Goal: Task Accomplishment & Management: Use online tool/utility

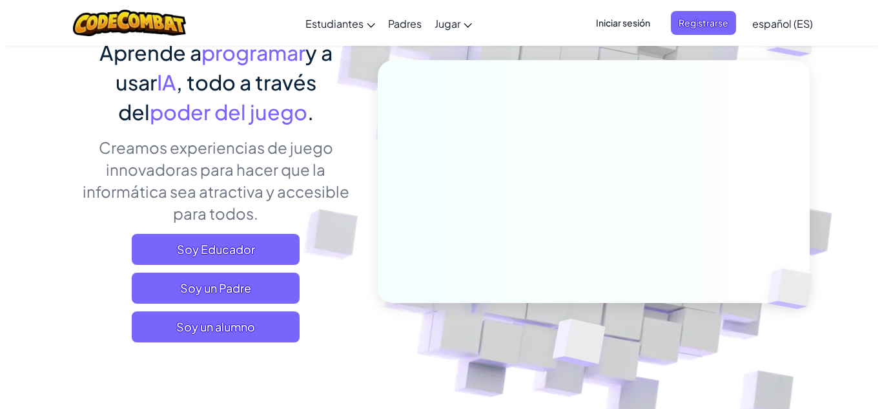
scroll to position [119, 0]
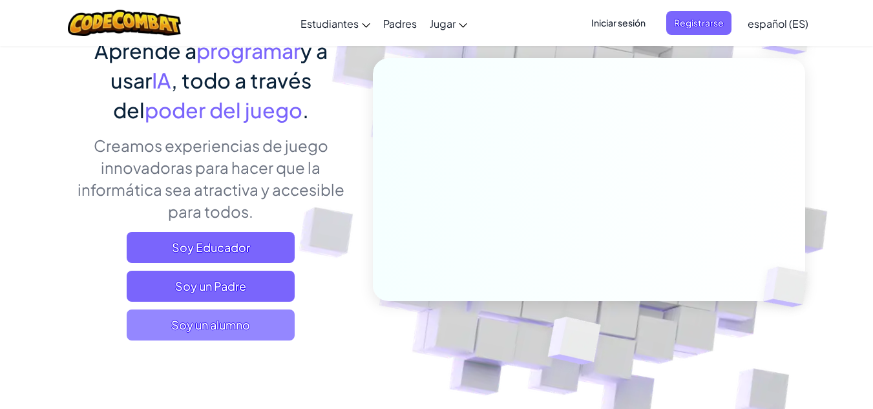
click at [278, 322] on span "Soy un alumno" at bounding box center [211, 324] width 168 height 31
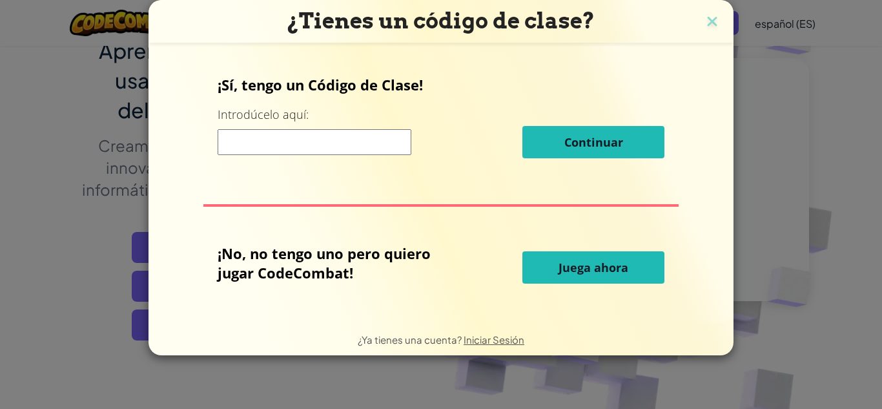
click at [594, 265] on span "Juega ahora" at bounding box center [594, 268] width 70 height 16
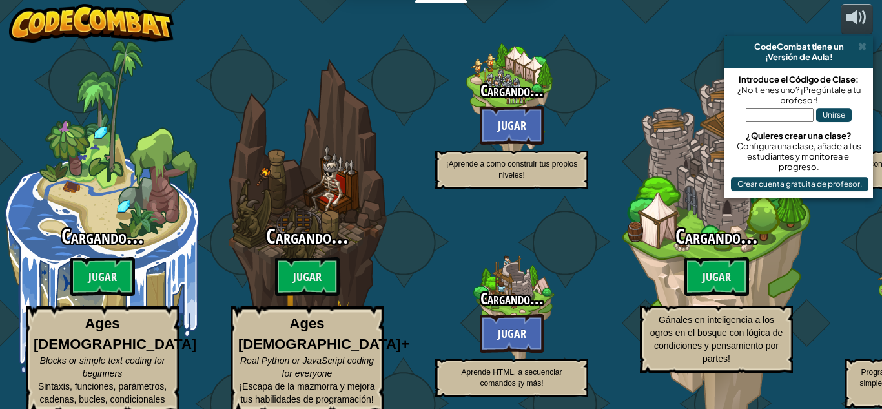
select select "es-ES"
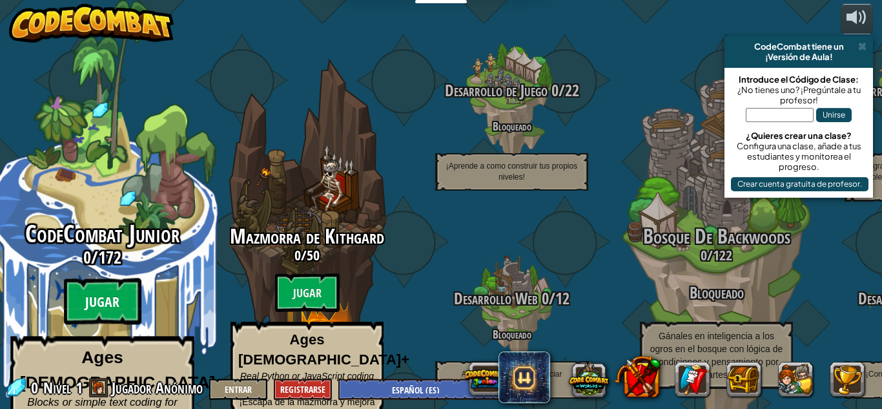
click at [110, 283] on btn "Jugar" at bounding box center [103, 301] width 78 height 47
select select "es-ES"
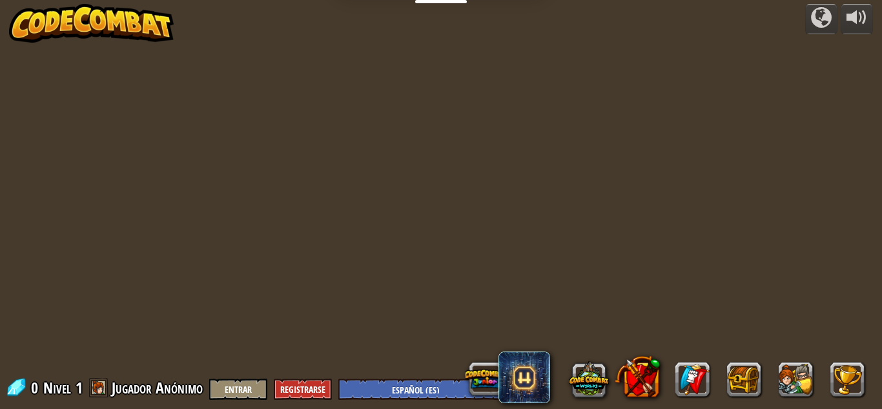
select select "es-ES"
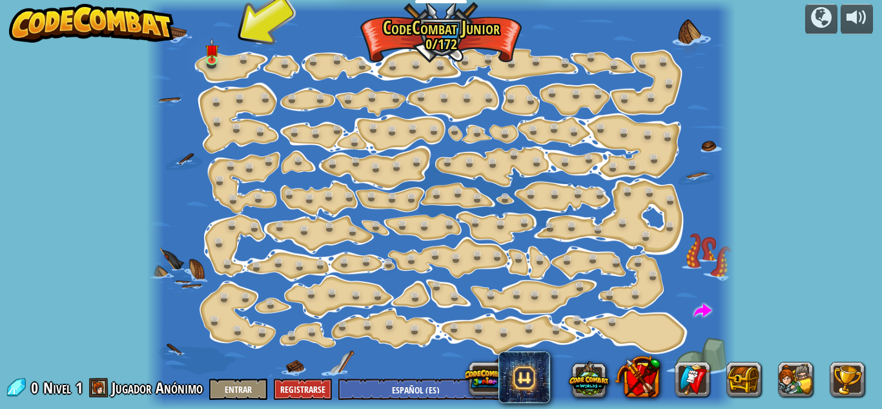
click at [218, 70] on div at bounding box center [441, 204] width 589 height 409
click at [216, 63] on link at bounding box center [215, 61] width 26 height 26
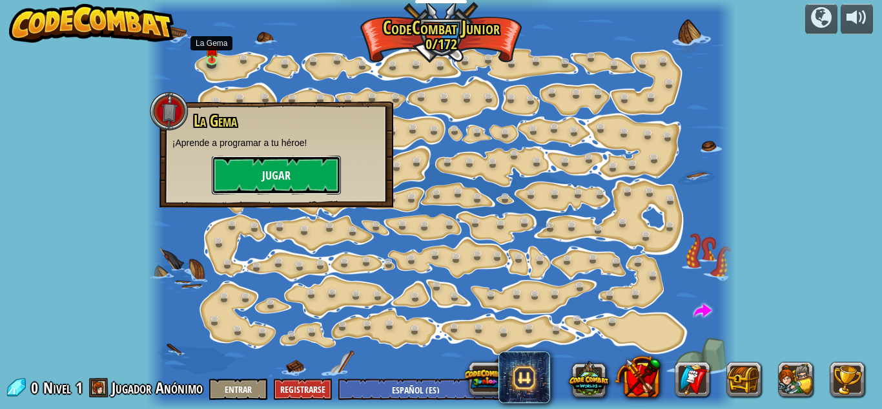
click at [267, 174] on button "Jugar" at bounding box center [276, 175] width 129 height 39
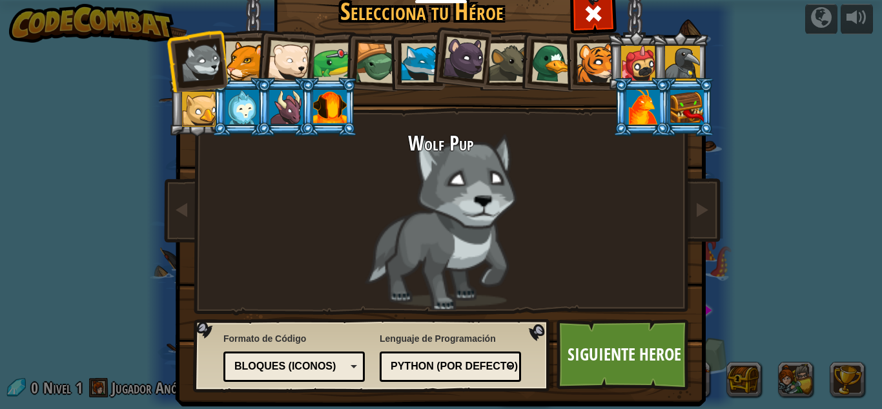
click at [238, 63] on div at bounding box center [244, 60] width 39 height 39
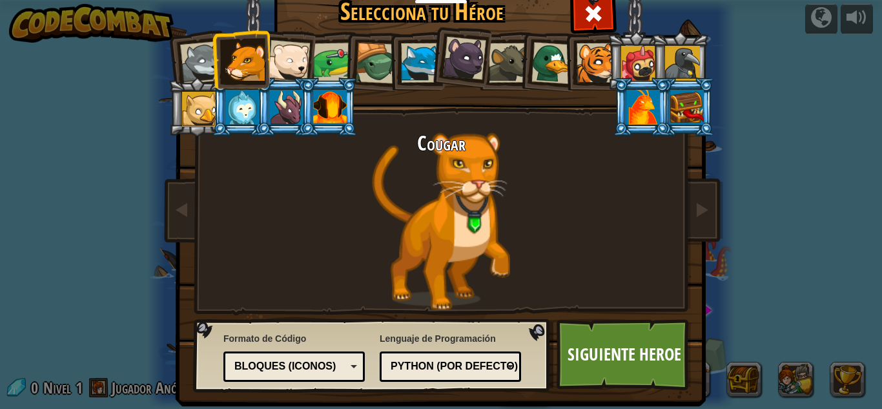
click at [289, 58] on div at bounding box center [288, 61] width 43 height 43
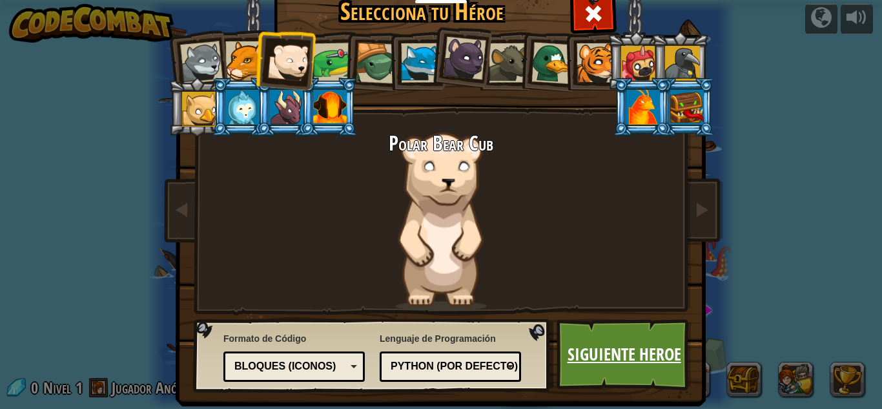
click at [598, 376] on link "Siguiente Heroe" at bounding box center [624, 354] width 135 height 71
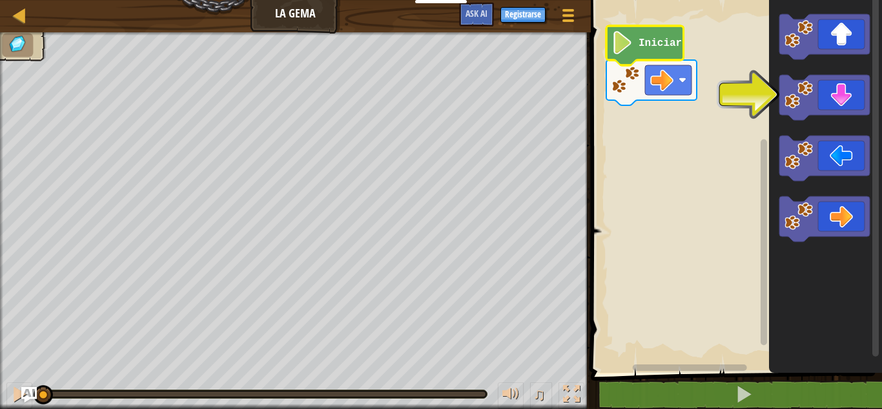
click at [637, 50] on icon "Espacio de trabajo de Blockly" at bounding box center [645, 45] width 78 height 39
click at [613, 45] on image "Espacio de trabajo de Blockly" at bounding box center [623, 42] width 22 height 23
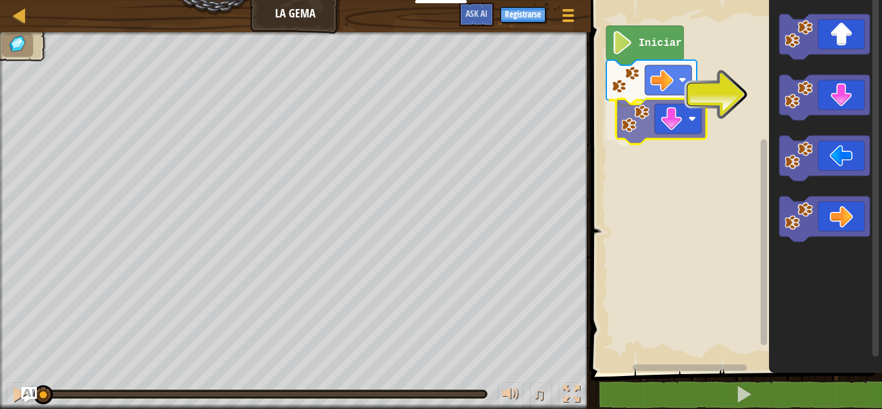
click at [661, 135] on div "Iniciar" at bounding box center [734, 183] width 295 height 379
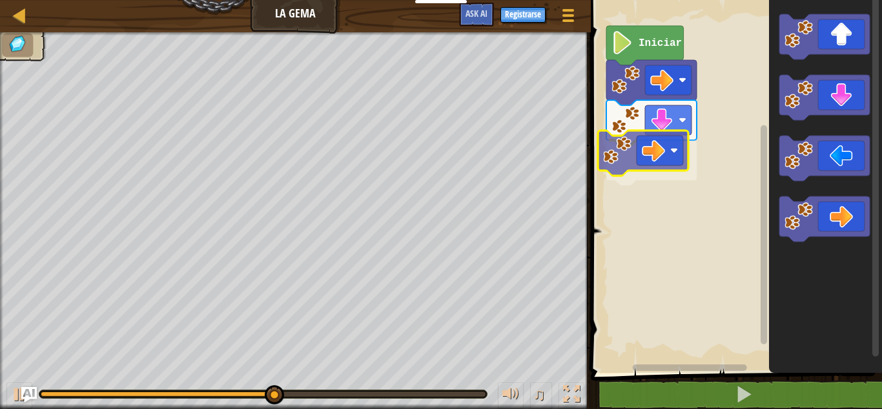
click at [661, 152] on div "Iniciar" at bounding box center [734, 183] width 295 height 379
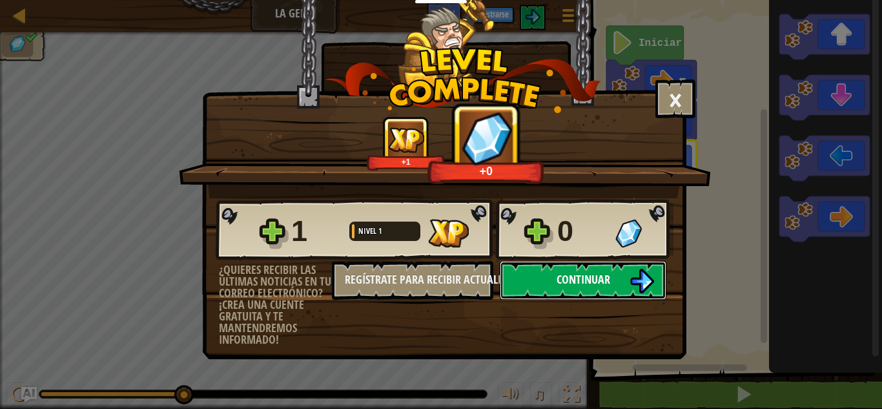
click at [628, 282] on button "Continuar" at bounding box center [583, 280] width 167 height 39
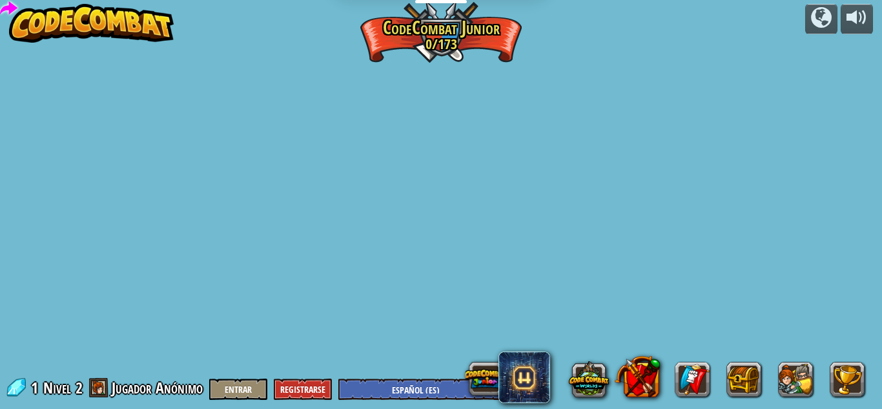
select select "es-ES"
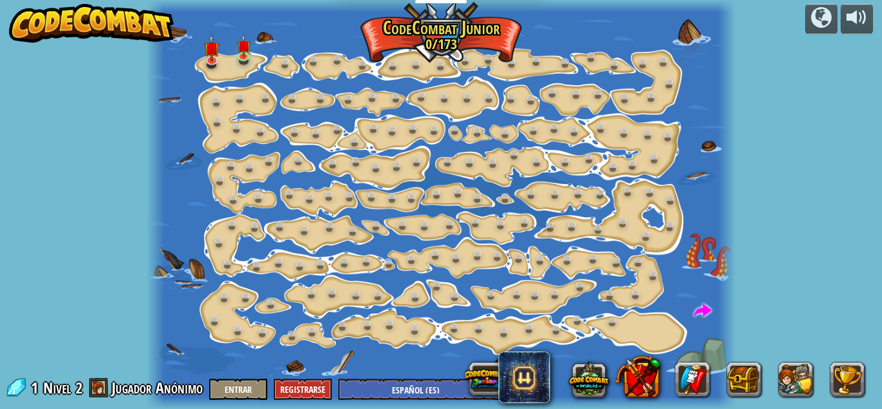
select select "es-ES"
click at [286, 64] on link at bounding box center [289, 65] width 26 height 26
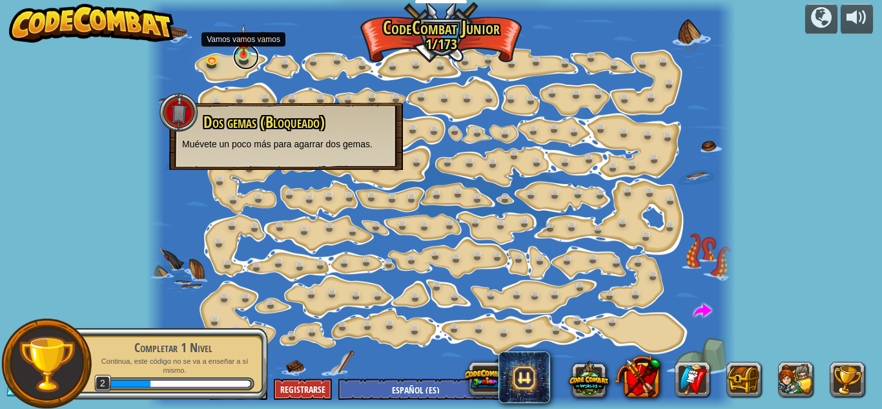
click at [242, 57] on link at bounding box center [246, 57] width 26 height 26
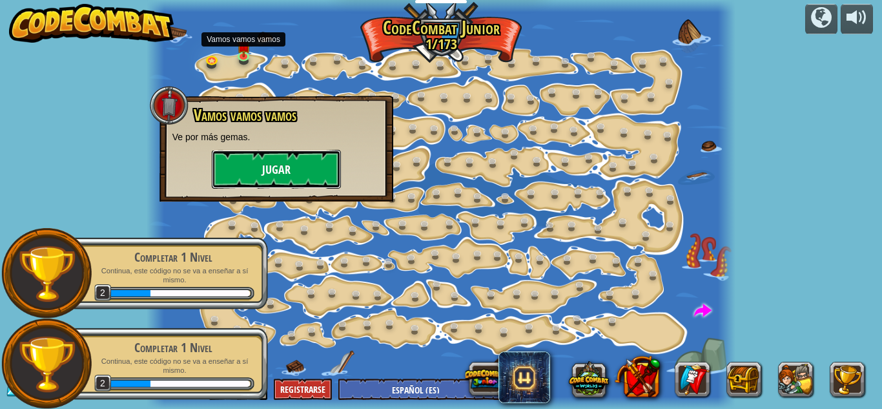
click at [271, 165] on button "Jugar" at bounding box center [276, 169] width 129 height 39
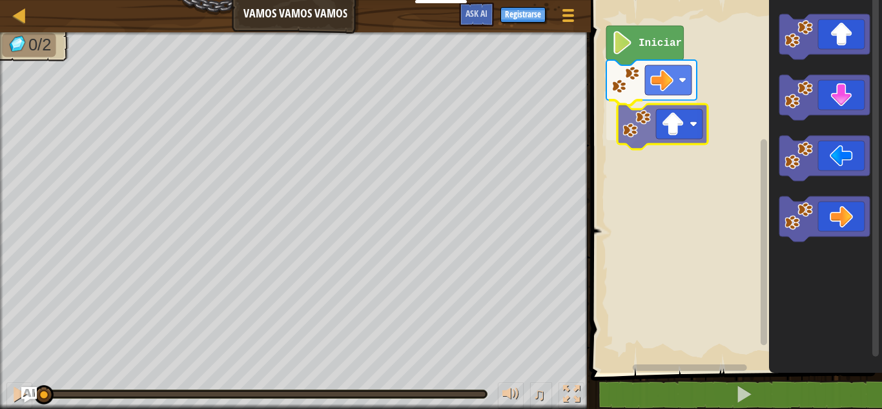
click at [691, 129] on div "Iniciar" at bounding box center [734, 183] width 295 height 379
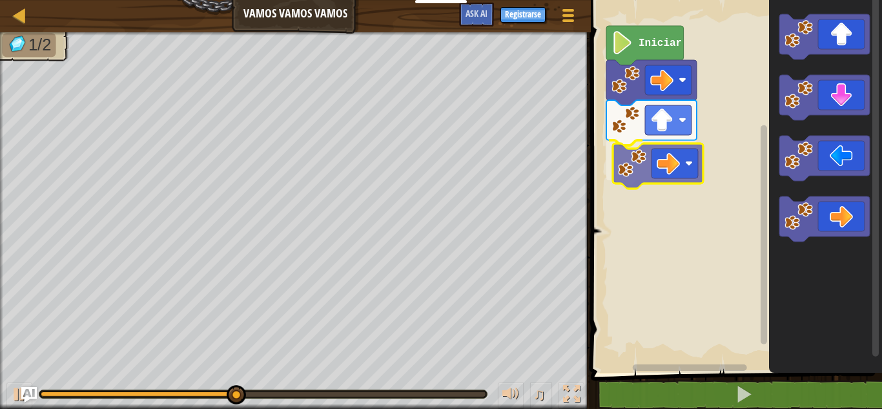
click at [685, 160] on div "Iniciar" at bounding box center [734, 183] width 295 height 379
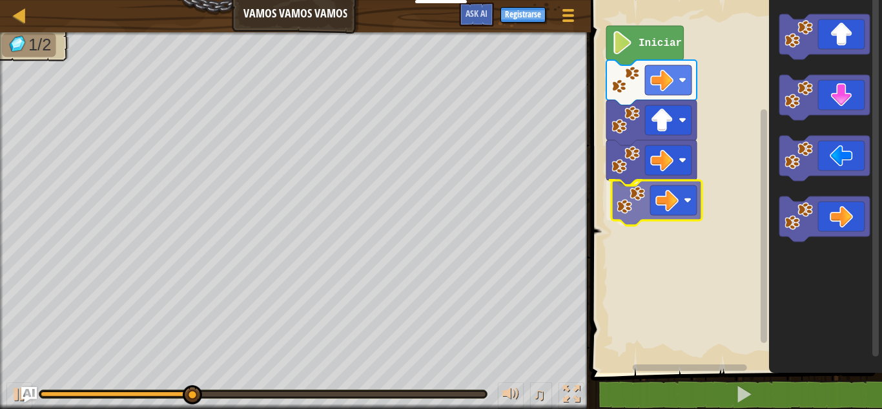
click at [668, 211] on div "Iniciar" at bounding box center [734, 183] width 295 height 379
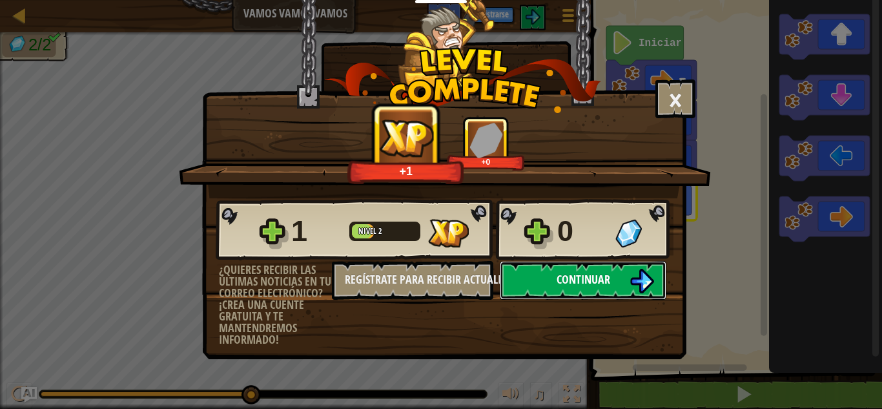
click at [623, 280] on button "Continuar" at bounding box center [583, 280] width 167 height 39
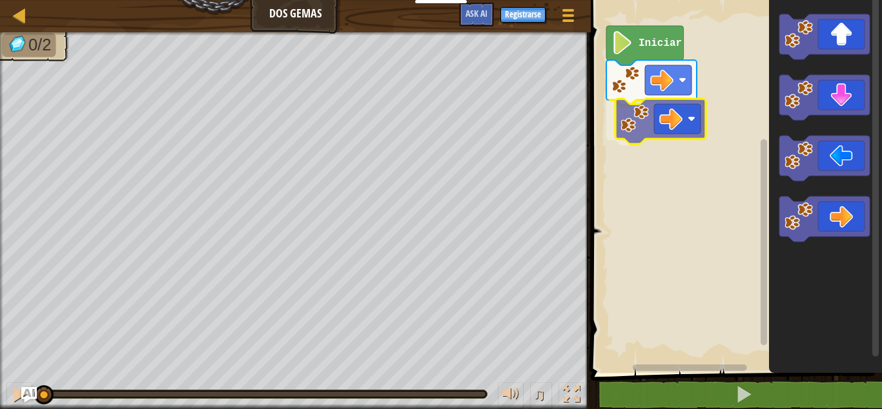
click at [672, 118] on div "Iniciar" at bounding box center [734, 183] width 295 height 379
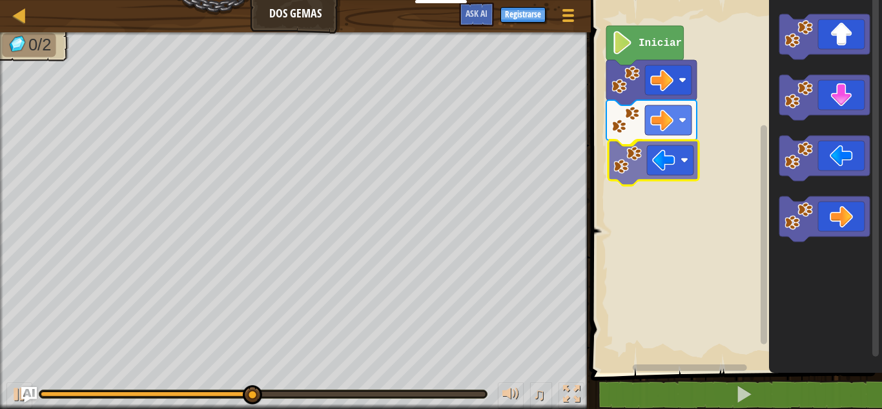
click at [656, 178] on div "Iniciar" at bounding box center [734, 183] width 295 height 379
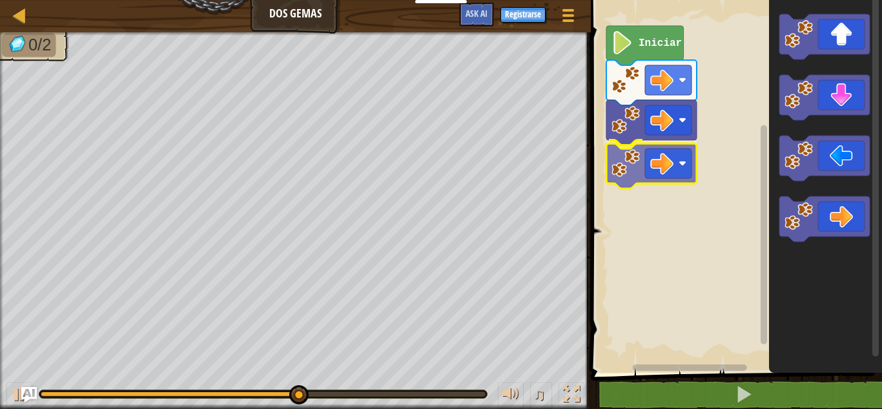
click at [676, 159] on div "Iniciar" at bounding box center [734, 183] width 295 height 379
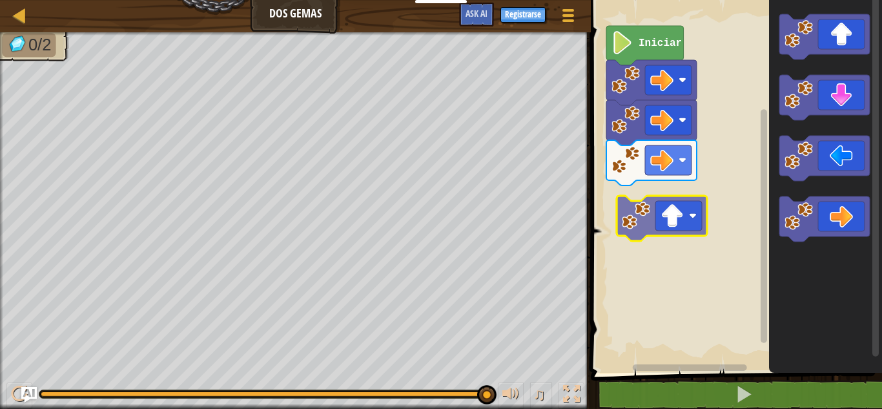
click at [667, 224] on div "Iniciar" at bounding box center [734, 183] width 295 height 379
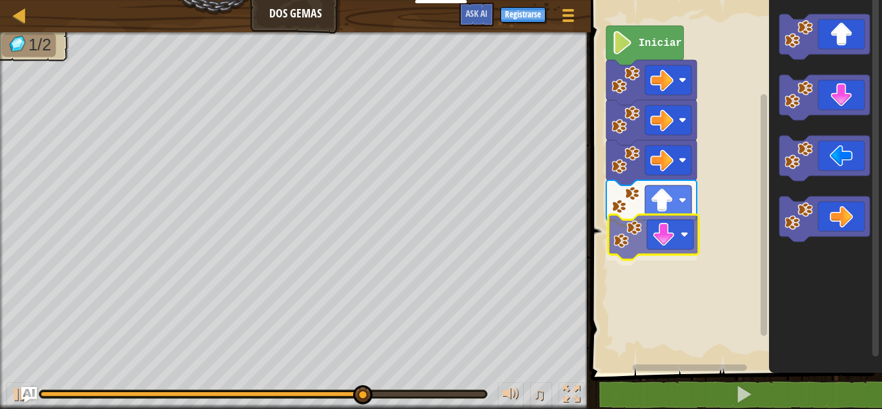
click at [667, 243] on div "Iniciar" at bounding box center [734, 183] width 295 height 379
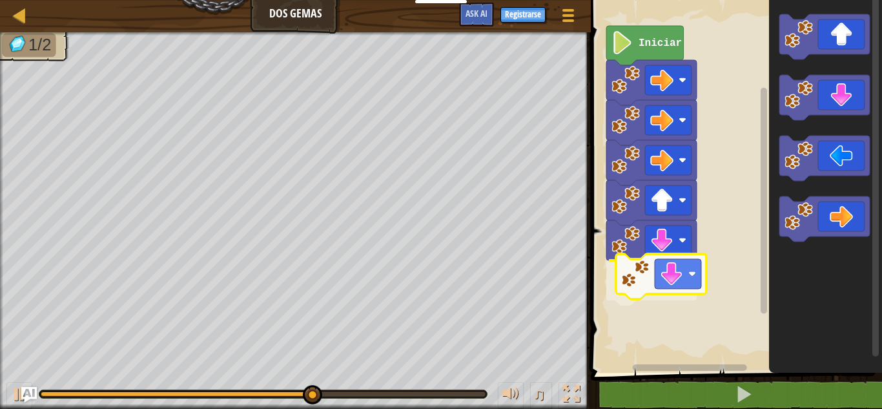
click at [657, 281] on div "Iniciar" at bounding box center [734, 183] width 295 height 379
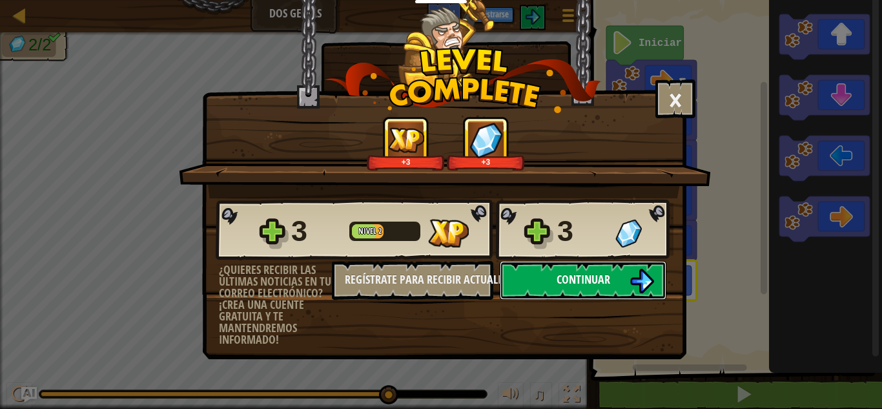
click at [615, 276] on button "Continuar" at bounding box center [583, 280] width 167 height 39
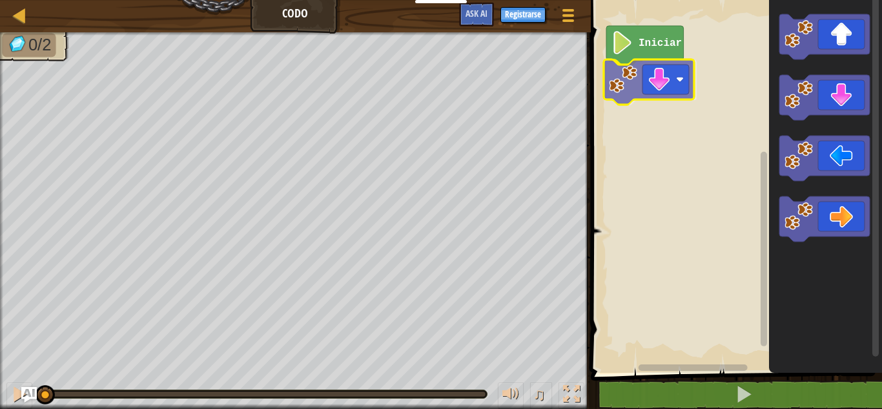
click at [663, 85] on div "Iniciar" at bounding box center [734, 183] width 295 height 379
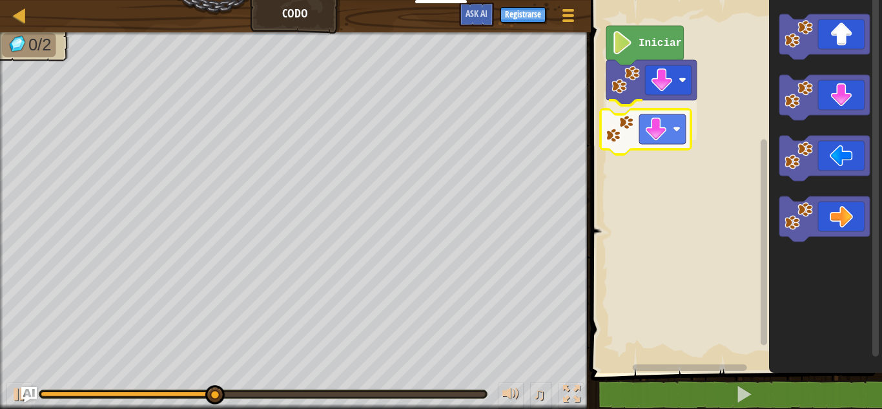
click at [668, 145] on div "Iniciar" at bounding box center [734, 183] width 295 height 379
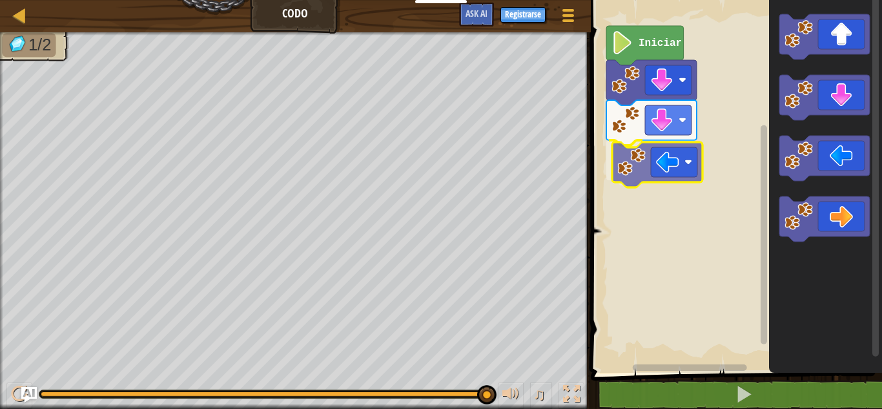
click at [666, 172] on div "Iniciar" at bounding box center [734, 183] width 295 height 379
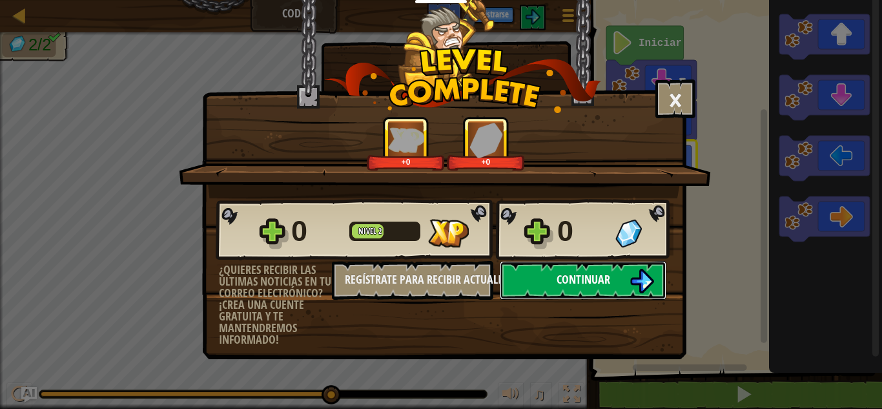
click at [597, 282] on span "Continuar" at bounding box center [584, 279] width 54 height 16
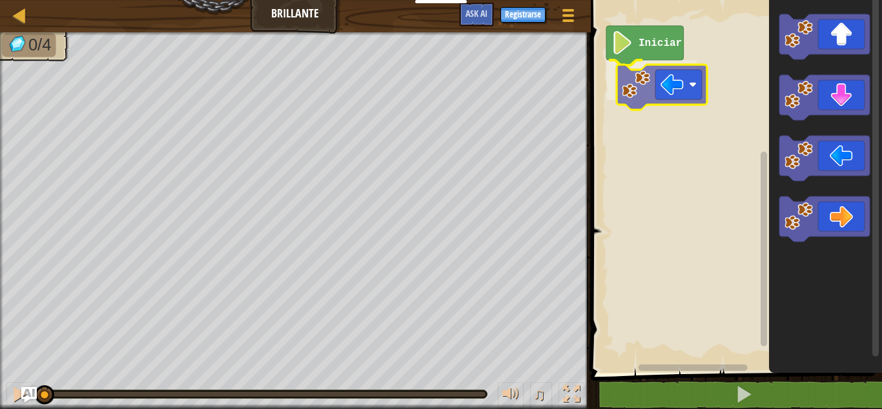
click at [681, 80] on div "Iniciar" at bounding box center [734, 183] width 295 height 379
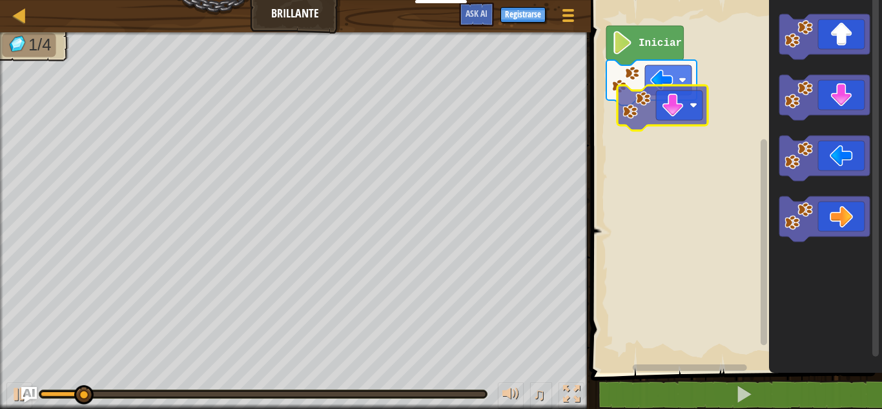
click at [700, 99] on div "Iniciar" at bounding box center [734, 183] width 295 height 379
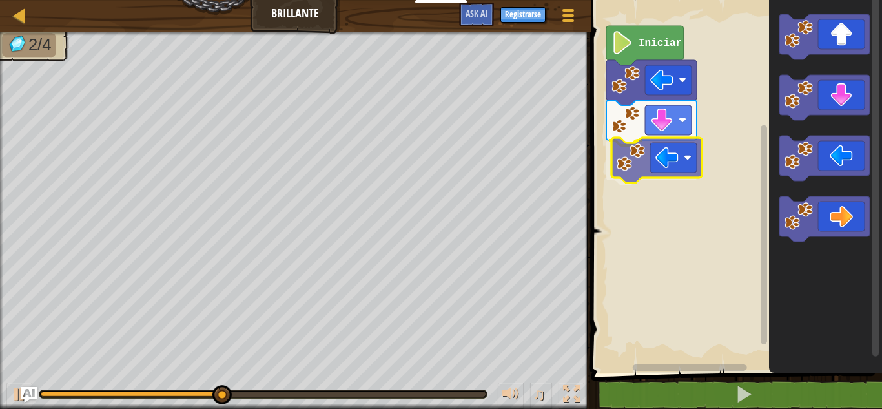
click at [706, 169] on div "Iniciar" at bounding box center [734, 183] width 295 height 379
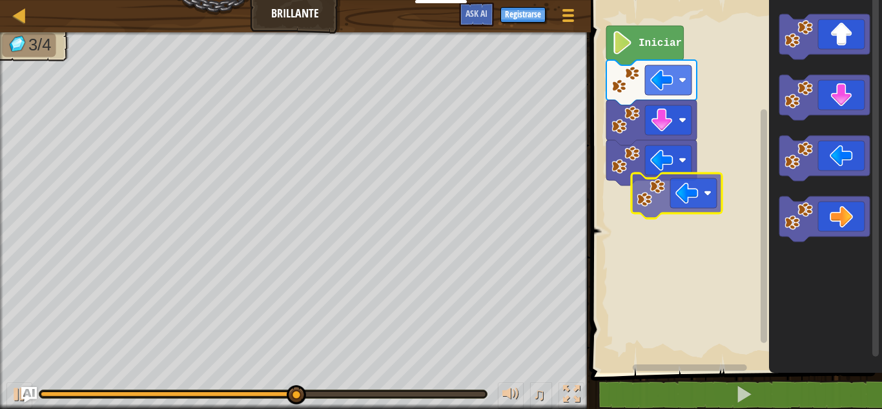
click at [719, 195] on div "Iniciar" at bounding box center [734, 183] width 295 height 379
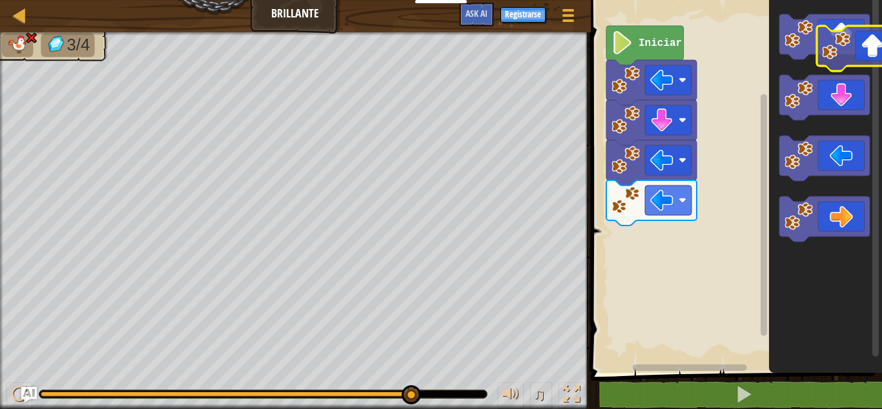
click at [872, 58] on icon "Espacio de trabajo de Blockly" at bounding box center [825, 183] width 113 height 379
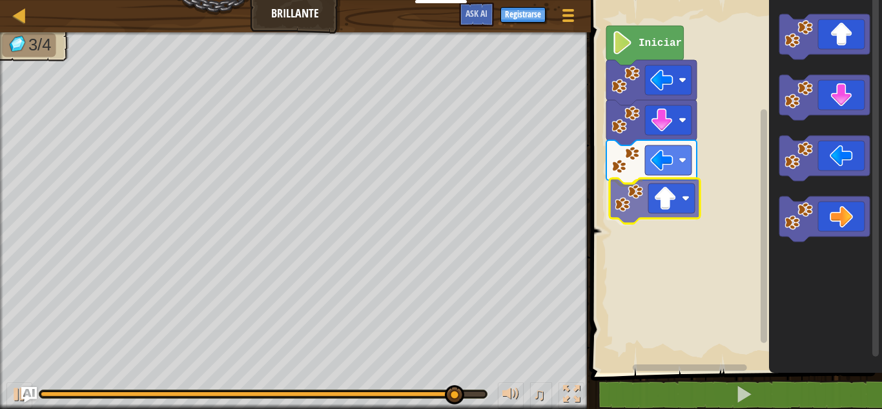
click at [676, 196] on div "Iniciar" at bounding box center [734, 183] width 295 height 379
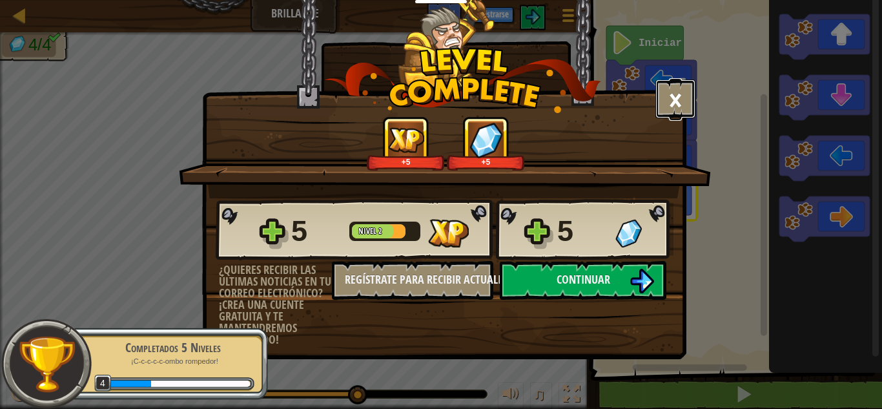
click at [669, 98] on button "×" at bounding box center [676, 98] width 40 height 39
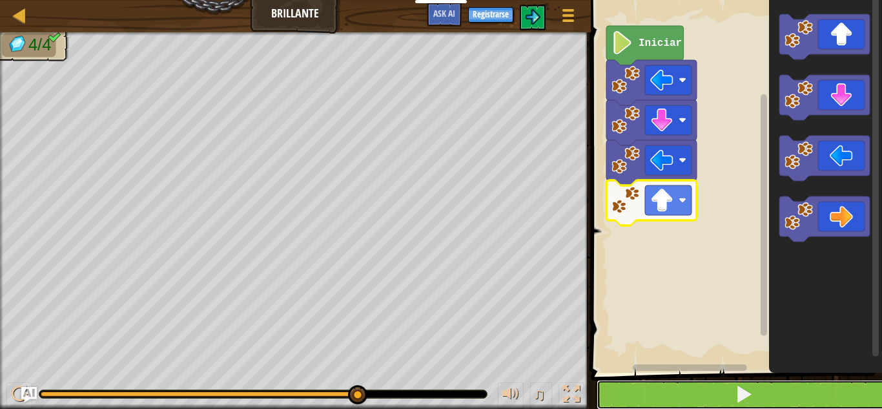
click at [822, 394] on button at bounding box center [744, 395] width 295 height 30
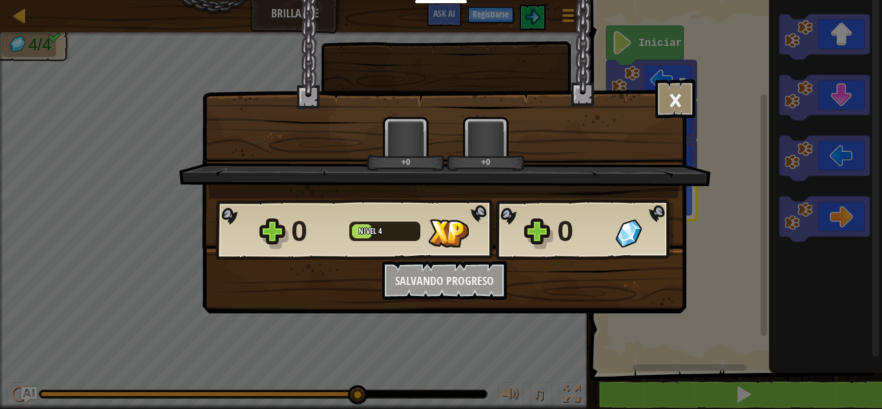
scroll to position [1, 0]
click at [444, 247] on img at bounding box center [448, 233] width 41 height 28
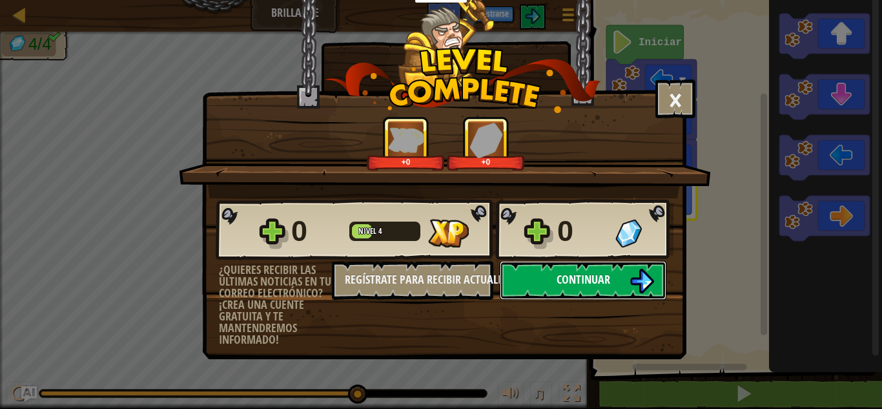
click at [610, 285] on span "Continuar" at bounding box center [584, 279] width 54 height 16
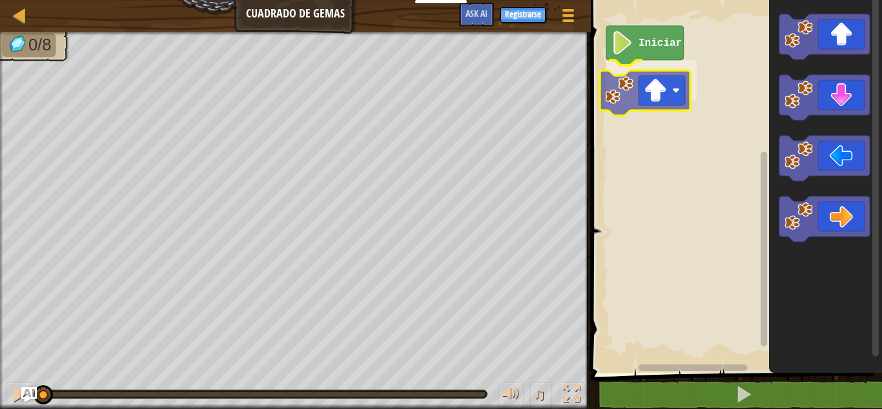
click at [666, 107] on div "Iniciar" at bounding box center [734, 183] width 295 height 379
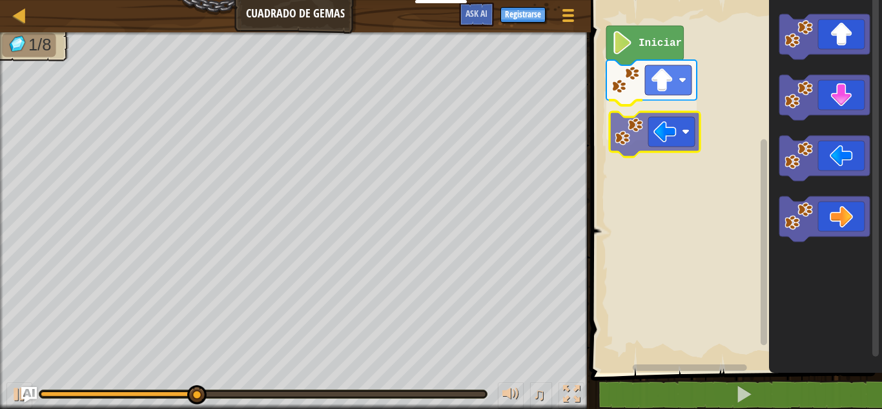
click at [676, 133] on div "Iniciar" at bounding box center [734, 183] width 295 height 379
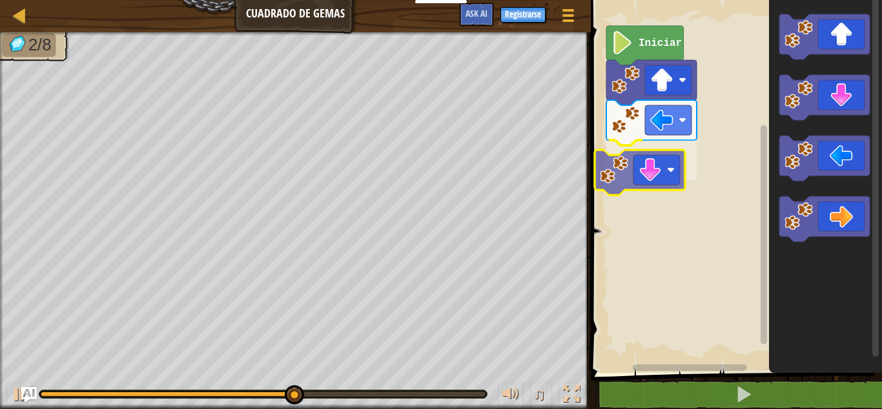
click at [661, 187] on div "Iniciar" at bounding box center [734, 183] width 295 height 379
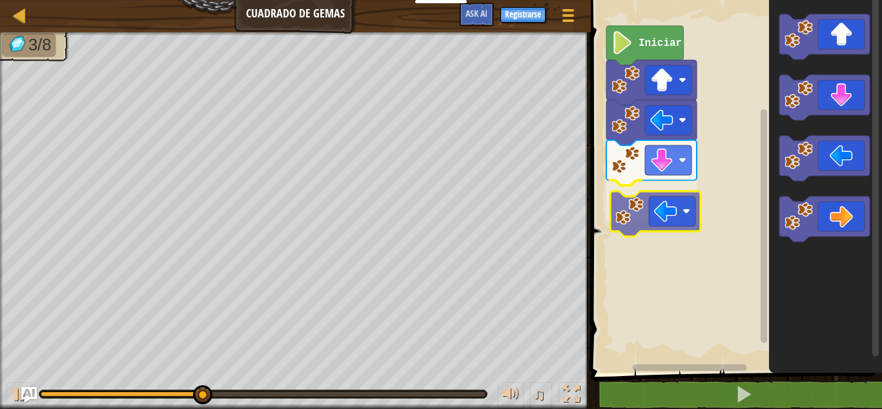
click at [688, 205] on div "Iniciar" at bounding box center [734, 183] width 295 height 379
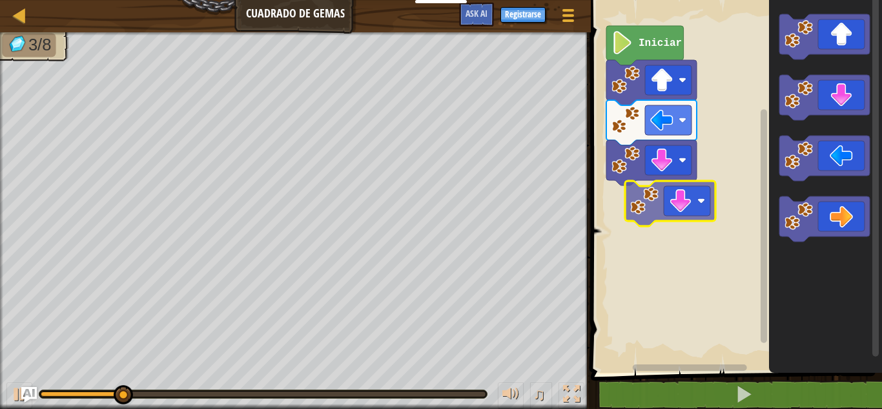
click at [678, 203] on div "Iniciar" at bounding box center [734, 183] width 295 height 379
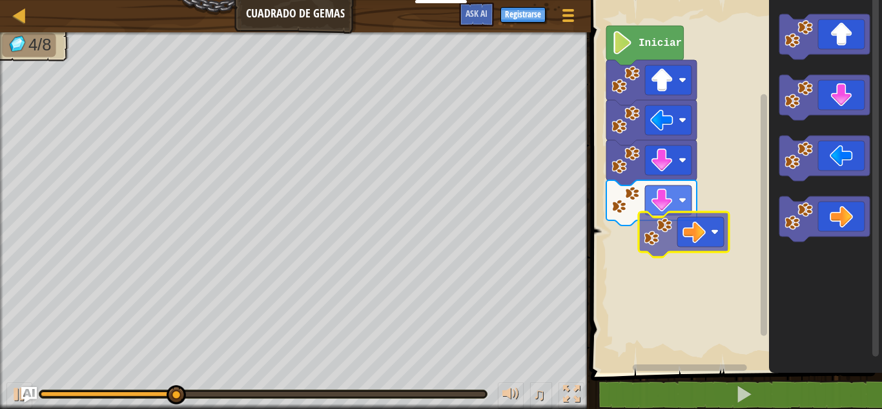
click at [694, 256] on div "Iniciar" at bounding box center [734, 183] width 295 height 379
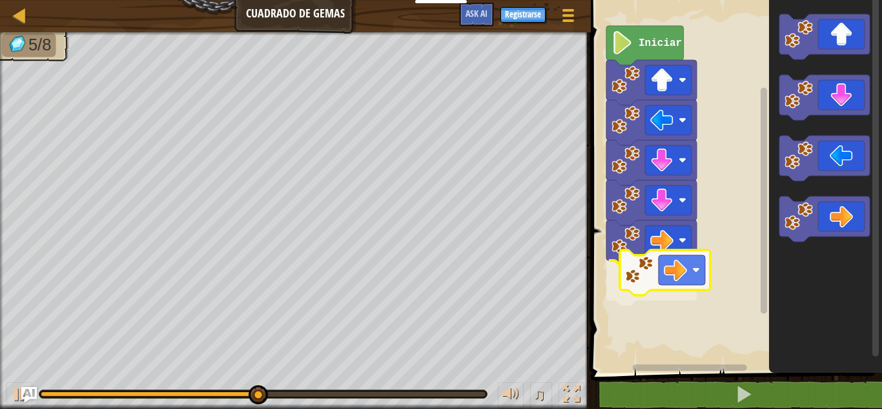
click at [674, 283] on div "Iniciar" at bounding box center [734, 183] width 295 height 379
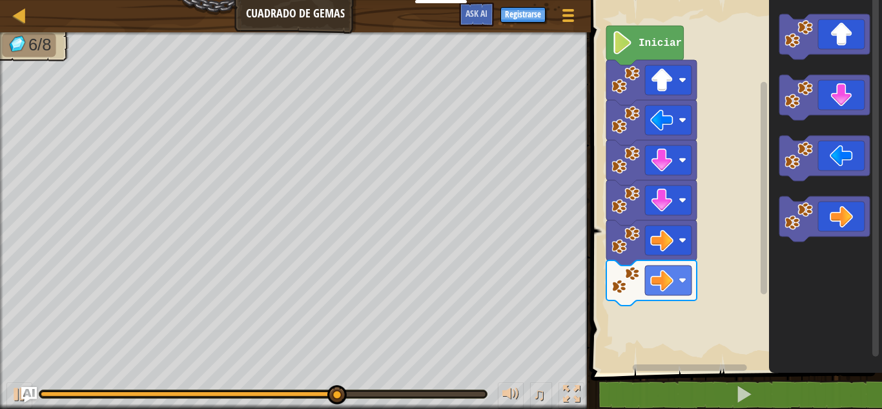
click at [696, 310] on div "Iniciar" at bounding box center [734, 183] width 295 height 379
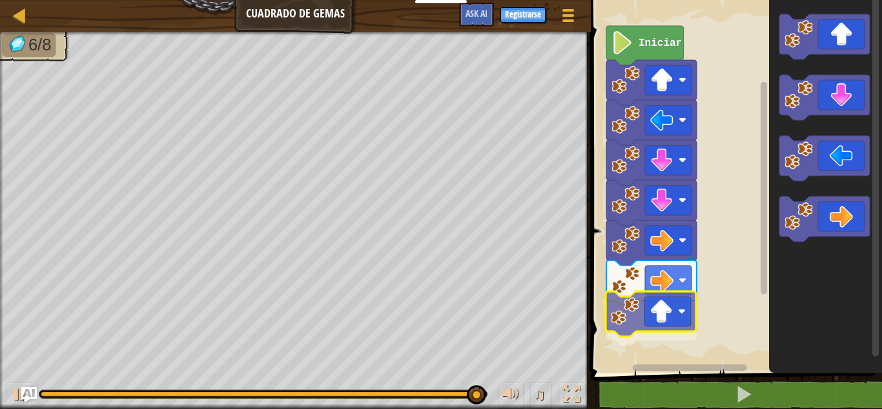
click at [643, 310] on div "Iniciar" at bounding box center [734, 183] width 295 height 379
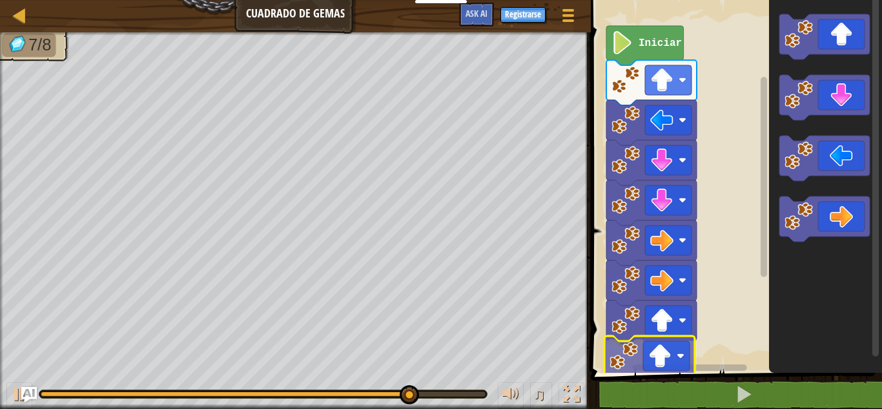
click at [644, 362] on div "Iniciar" at bounding box center [734, 183] width 295 height 379
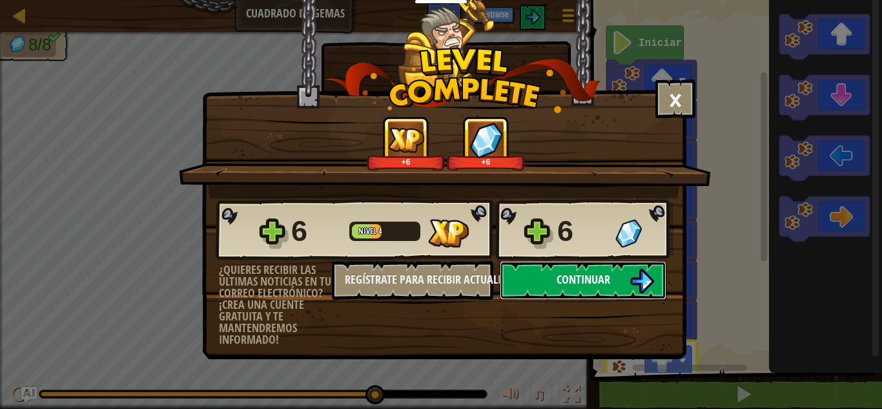
click at [613, 285] on button "Continuar" at bounding box center [583, 280] width 167 height 39
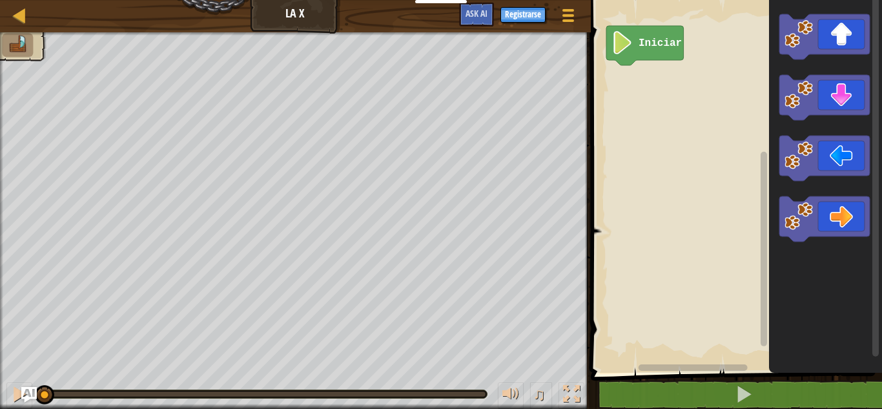
click at [586, 254] on div at bounding box center [586, 204] width 2 height 409
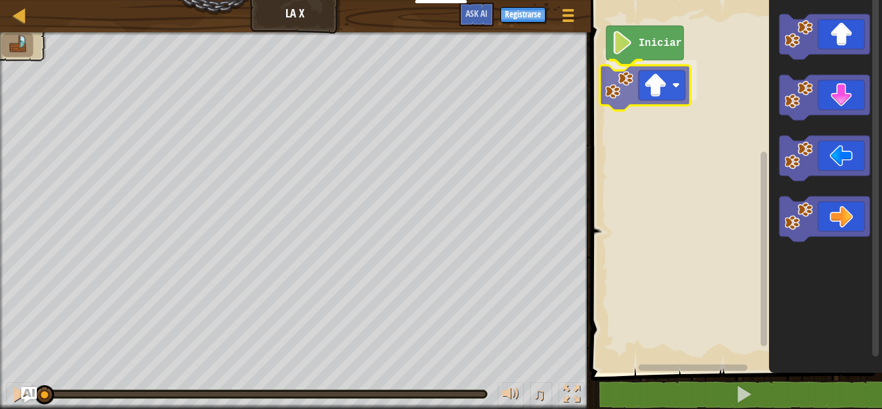
click at [649, 86] on div "Iniciar" at bounding box center [734, 183] width 295 height 379
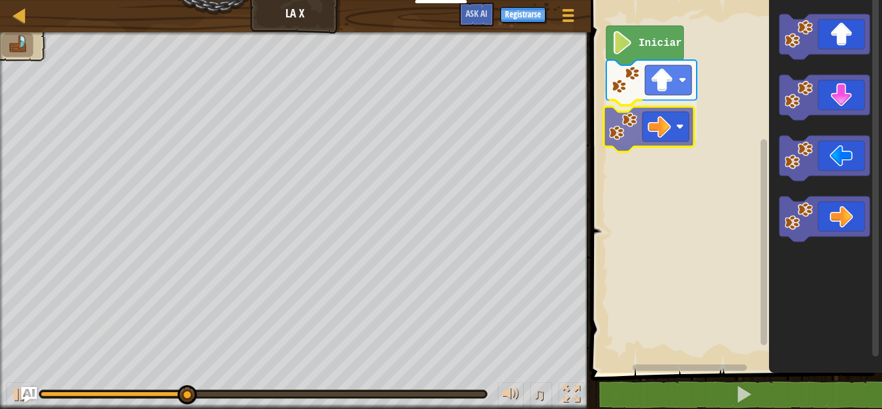
click at [644, 132] on div "Iniciar" at bounding box center [734, 183] width 295 height 379
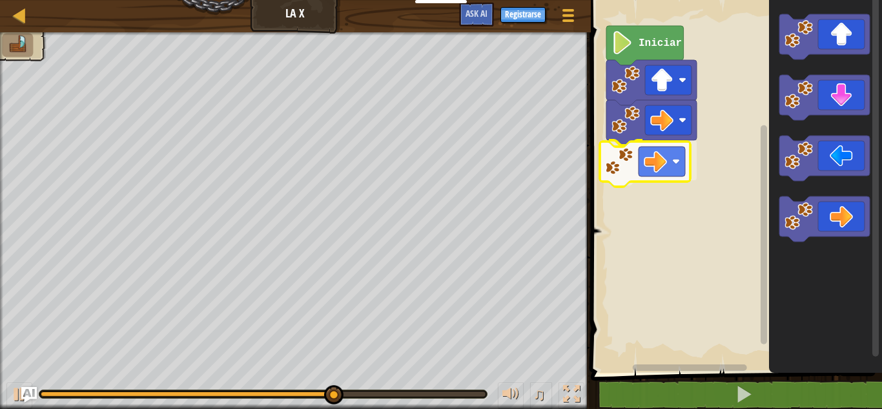
click at [639, 164] on div "Iniciar" at bounding box center [734, 183] width 295 height 379
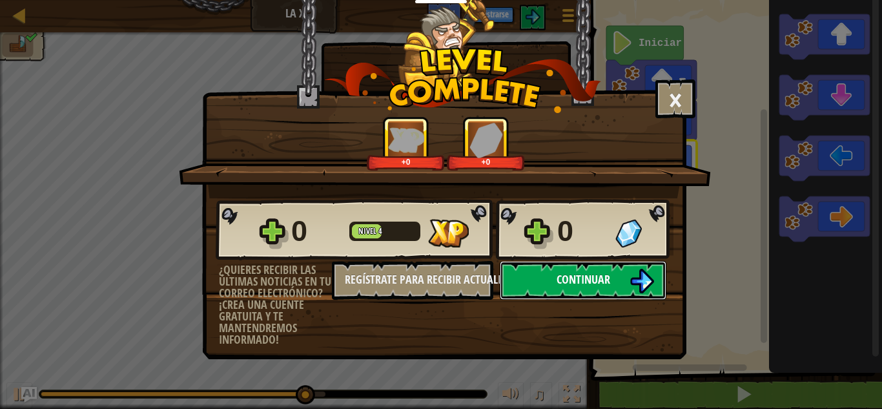
click at [616, 285] on button "Continuar" at bounding box center [583, 280] width 167 height 39
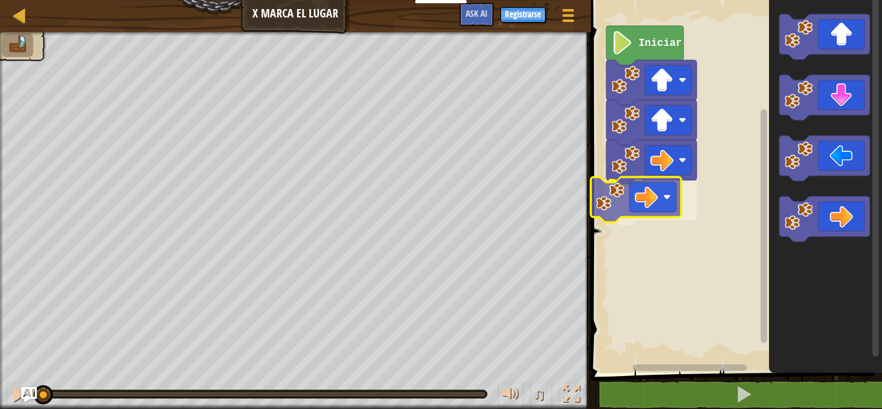
click at [664, 205] on div "Iniciar" at bounding box center [734, 183] width 295 height 379
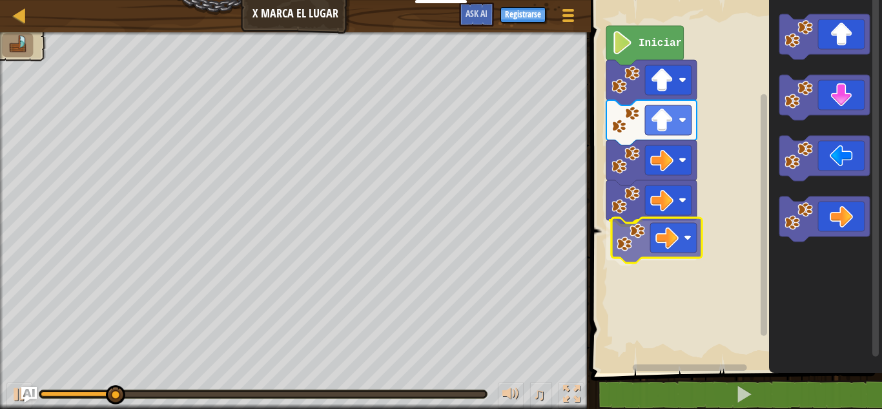
click at [676, 224] on div "Iniciar" at bounding box center [734, 183] width 295 height 379
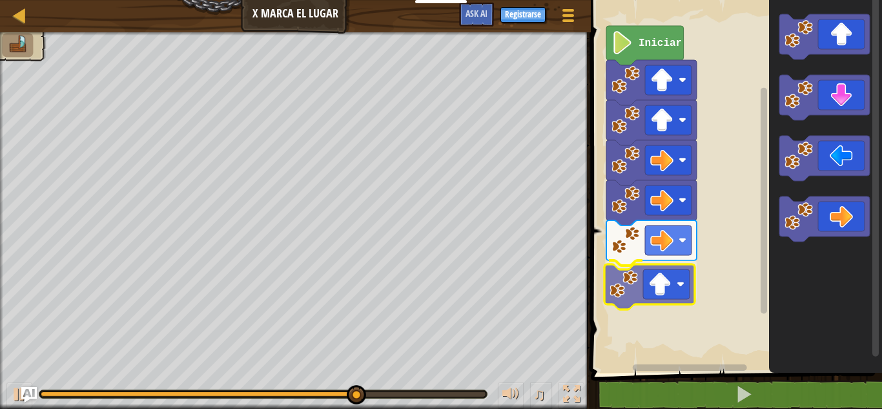
click at [661, 284] on div "Iniciar" at bounding box center [734, 183] width 295 height 379
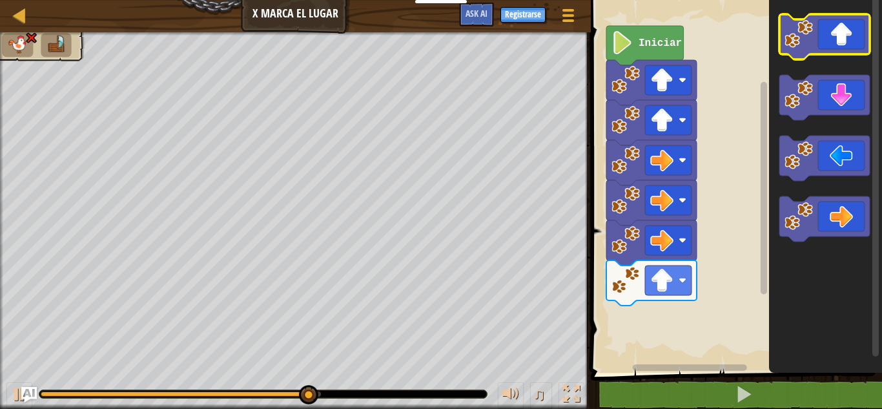
click at [849, 43] on icon "Espacio de trabajo de Blockly" at bounding box center [825, 36] width 90 height 45
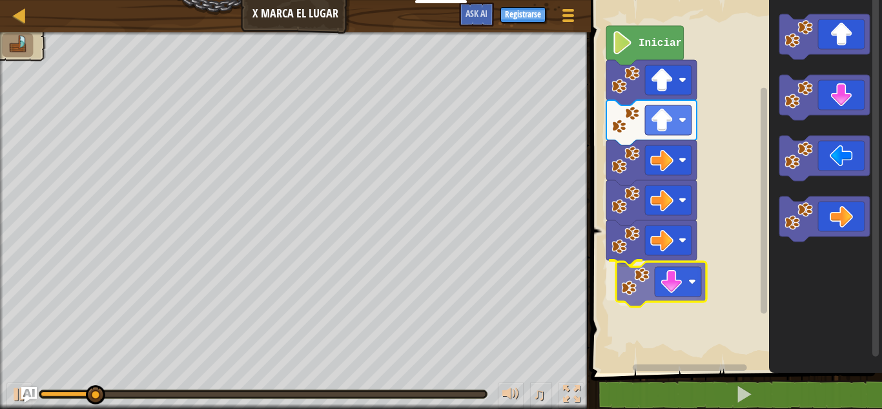
click at [699, 296] on div "Iniciar" at bounding box center [734, 183] width 295 height 379
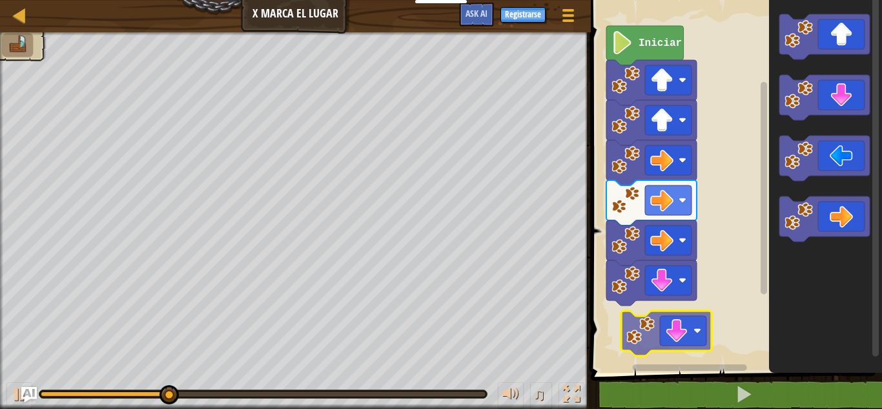
click at [694, 314] on div "Iniciar" at bounding box center [734, 183] width 295 height 379
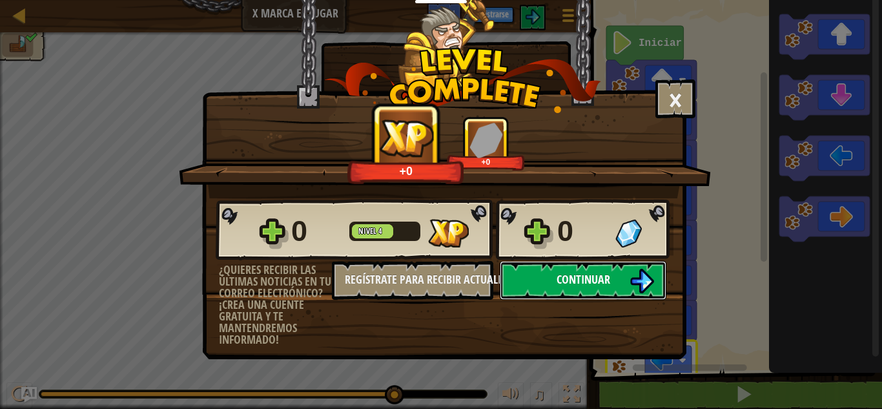
click at [619, 280] on button "Continuar" at bounding box center [583, 280] width 167 height 39
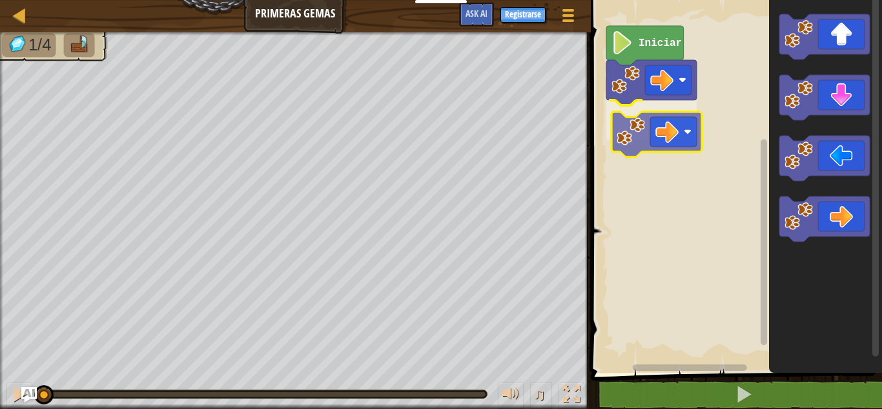
click at [685, 140] on div "Iniciar" at bounding box center [734, 183] width 295 height 379
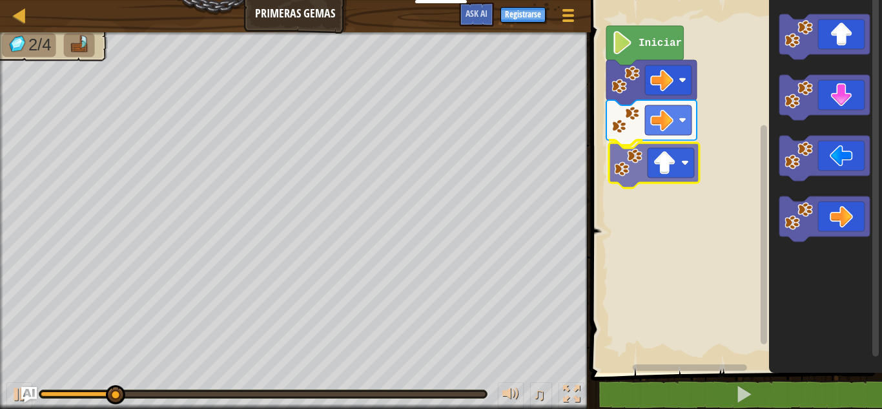
click at [674, 160] on div "Iniciar" at bounding box center [734, 183] width 295 height 379
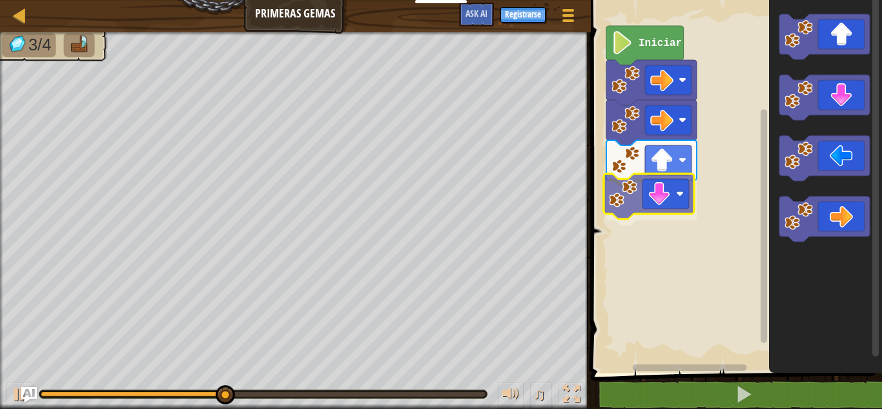
click at [660, 198] on div "Iniciar" at bounding box center [734, 183] width 295 height 379
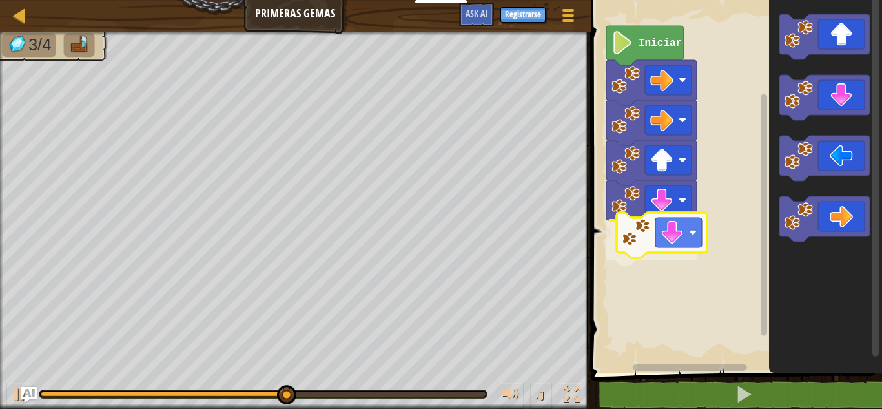
click at [658, 238] on div "Iniciar" at bounding box center [734, 183] width 295 height 379
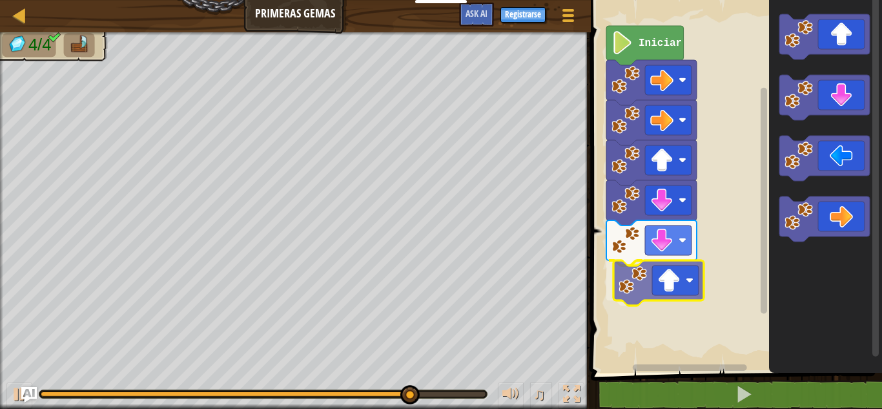
click at [672, 285] on div "Iniciar" at bounding box center [734, 183] width 295 height 379
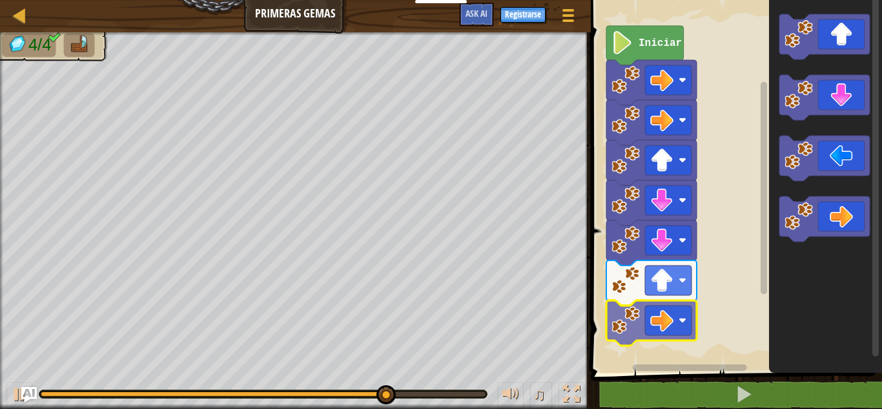
click at [687, 320] on div "Iniciar" at bounding box center [734, 183] width 295 height 379
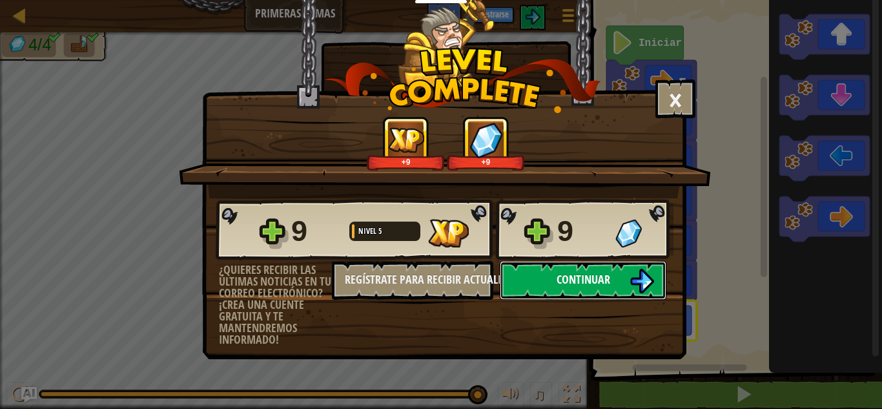
click at [637, 293] on img at bounding box center [642, 281] width 25 height 25
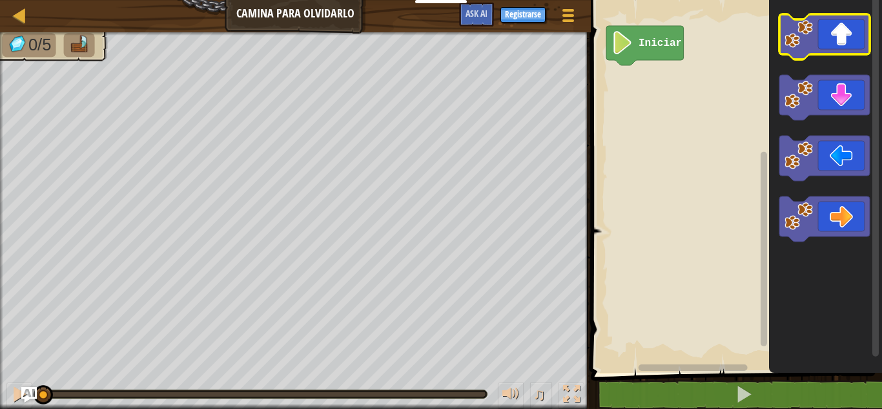
click at [849, 52] on icon "Espacio de trabajo de Blockly" at bounding box center [825, 36] width 90 height 45
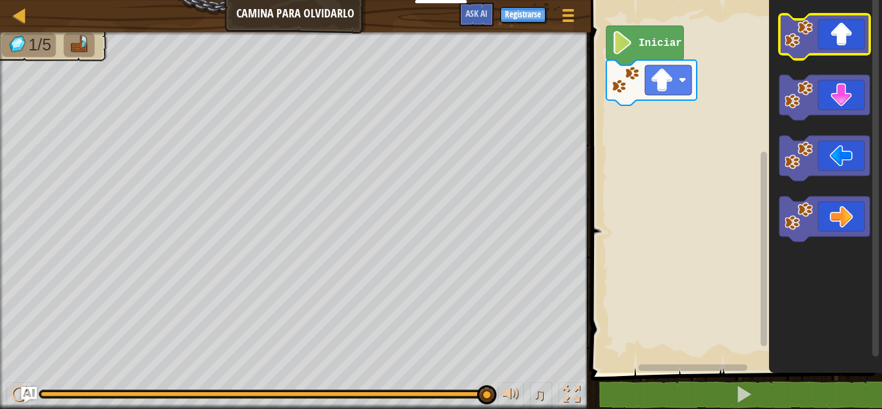
click at [847, 31] on icon "Espacio de trabajo de Blockly" at bounding box center [825, 36] width 90 height 45
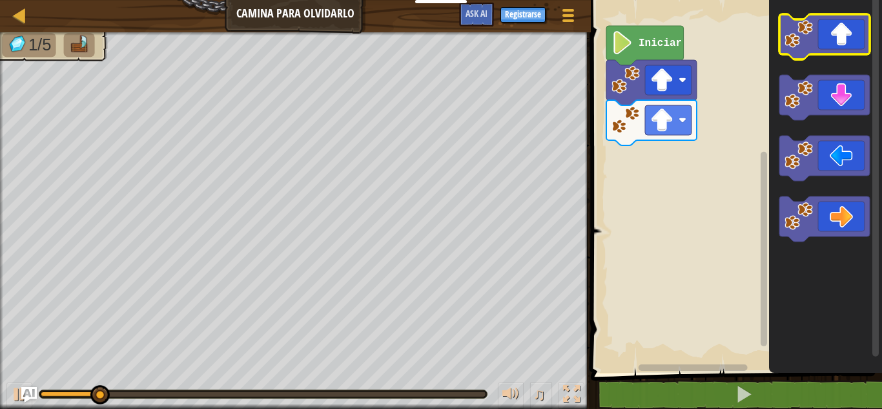
click at [847, 31] on icon "Espacio de trabajo de Blockly" at bounding box center [825, 36] width 90 height 45
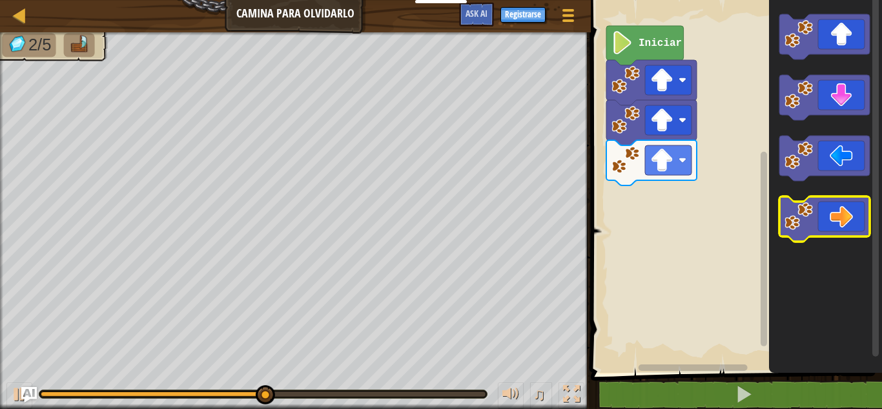
click at [821, 225] on icon "Espacio de trabajo de Blockly" at bounding box center [825, 218] width 90 height 45
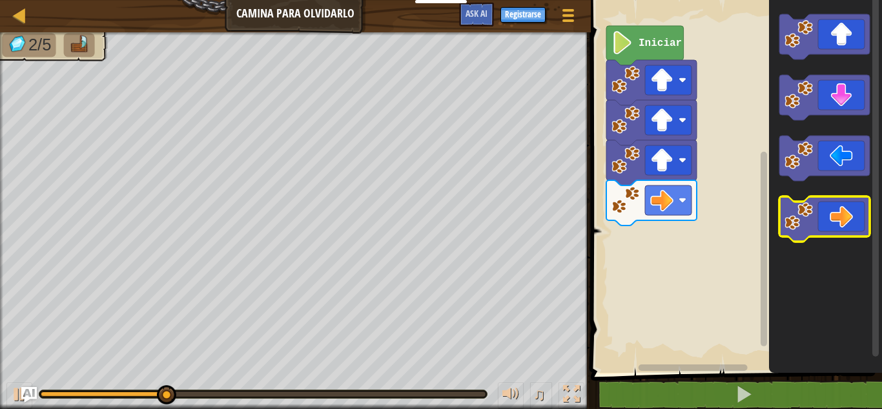
click at [821, 225] on icon "Espacio de trabajo de Blockly" at bounding box center [825, 218] width 90 height 45
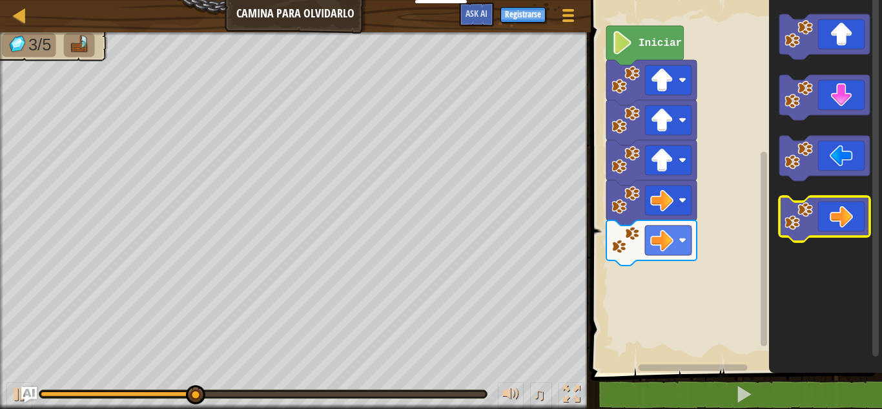
click at [821, 225] on icon "Espacio de trabajo de Blockly" at bounding box center [825, 218] width 90 height 45
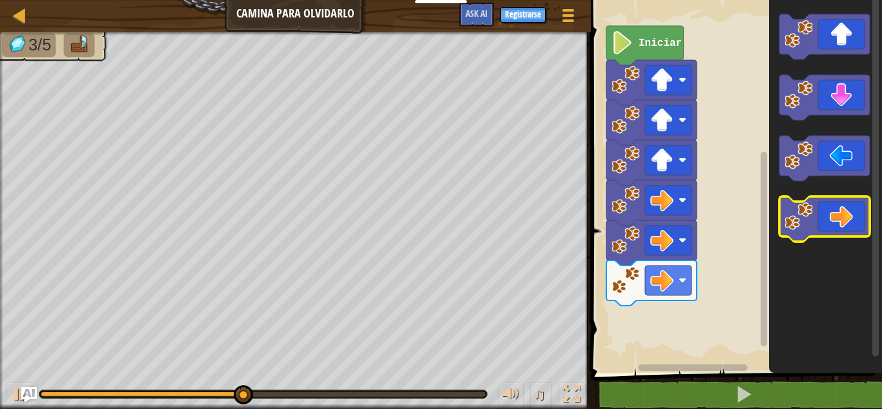
click at [821, 225] on icon "Espacio de trabajo de Blockly" at bounding box center [825, 218] width 90 height 45
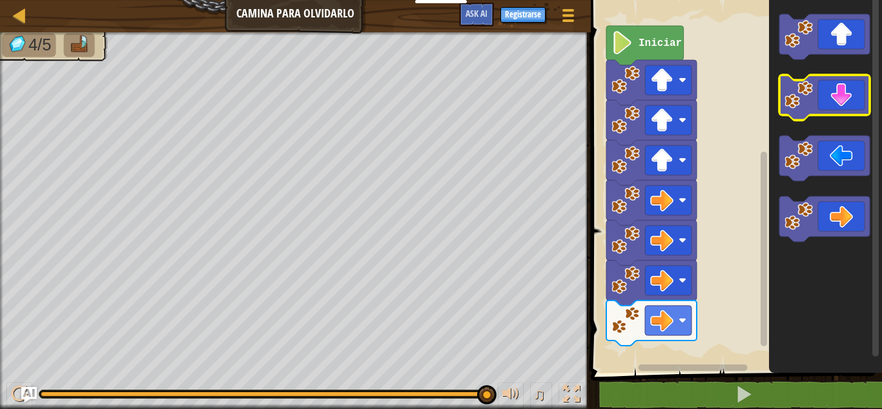
click at [840, 114] on icon "Espacio de trabajo de Blockly" at bounding box center [825, 97] width 90 height 45
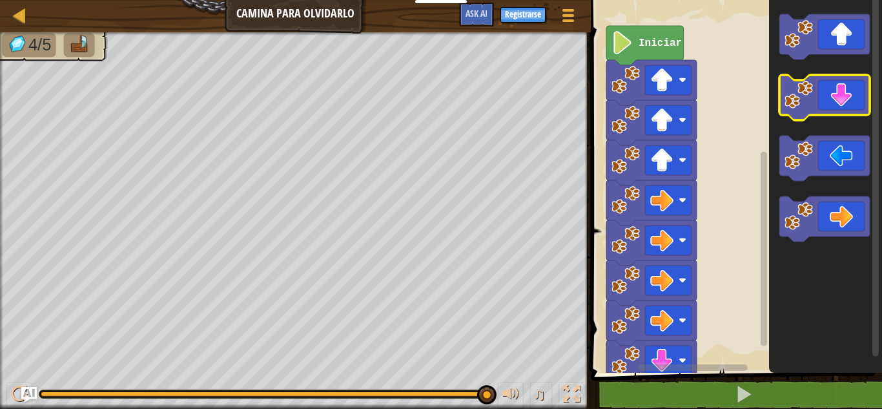
click at [840, 114] on icon "Espacio de trabajo de Blockly" at bounding box center [825, 97] width 90 height 45
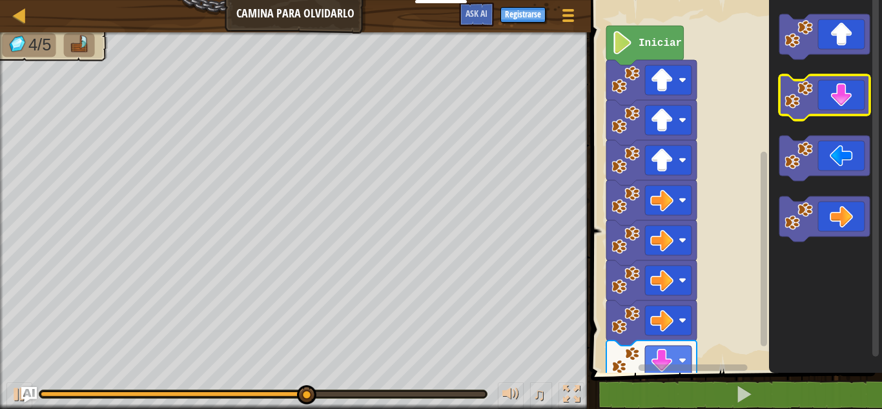
click at [840, 114] on icon "Espacio de trabajo de Blockly" at bounding box center [825, 97] width 90 height 45
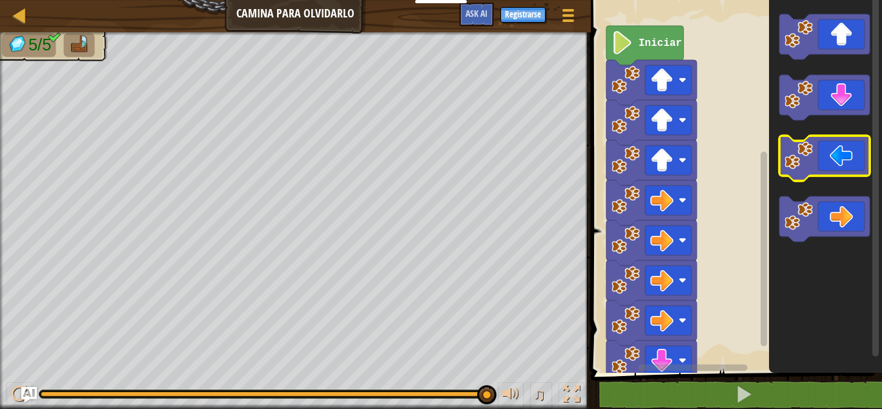
click at [842, 154] on icon "Espacio de trabajo de Blockly" at bounding box center [825, 158] width 90 height 45
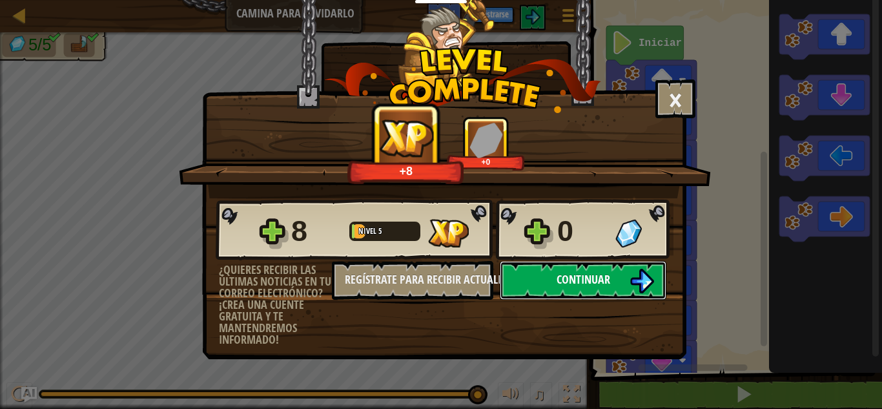
click at [637, 274] on img at bounding box center [642, 281] width 25 height 25
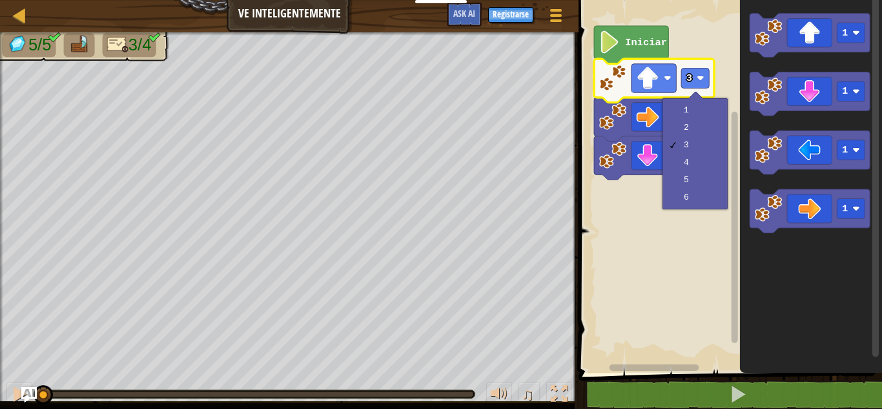
click at [628, 298] on rect "Espacio de trabajo de Blockly" at bounding box center [728, 183] width 307 height 379
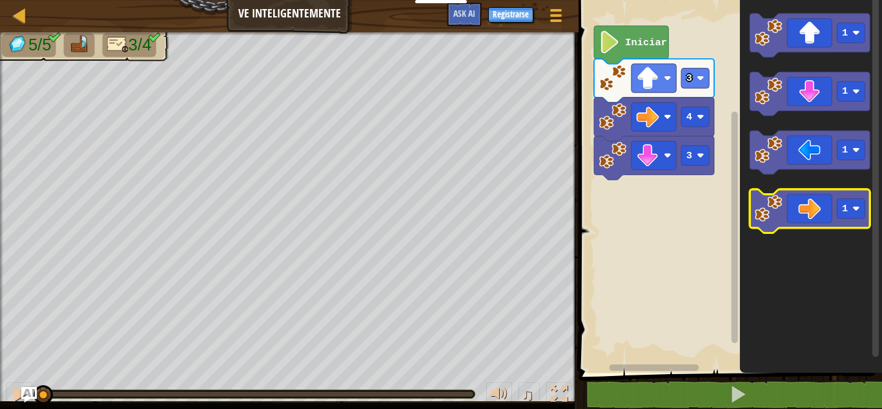
click at [816, 218] on icon "Espacio de trabajo de Blockly" at bounding box center [810, 211] width 120 height 44
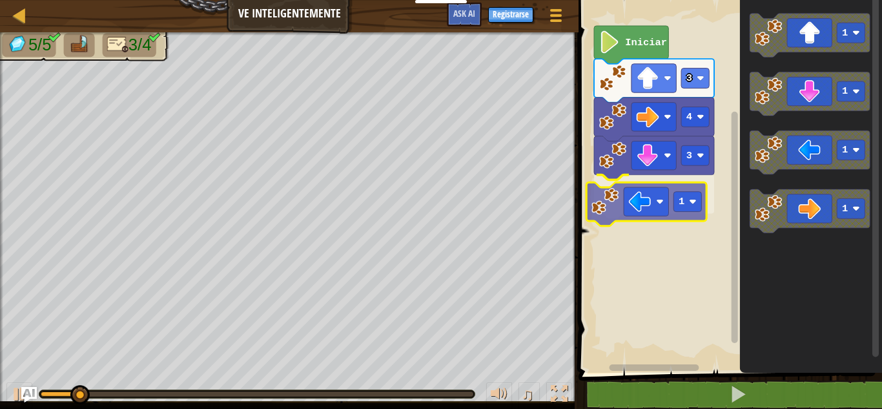
click at [677, 197] on div "Iniciar 3 1 4 3 1 1 1 1 1" at bounding box center [728, 183] width 307 height 379
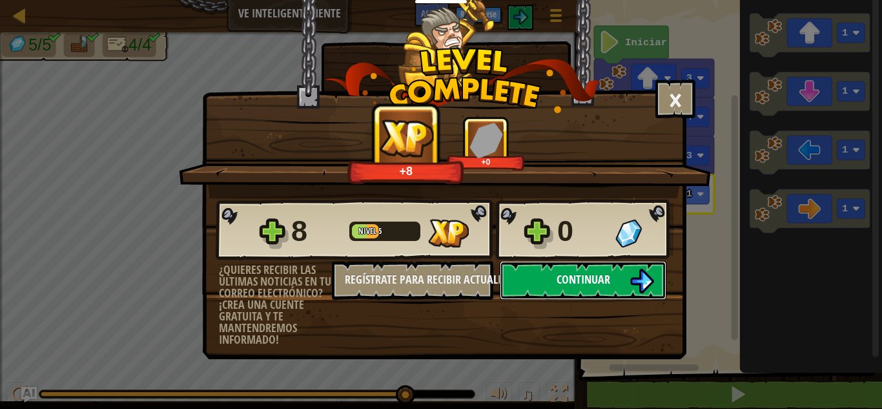
click at [616, 279] on button "Continuar" at bounding box center [583, 280] width 167 height 39
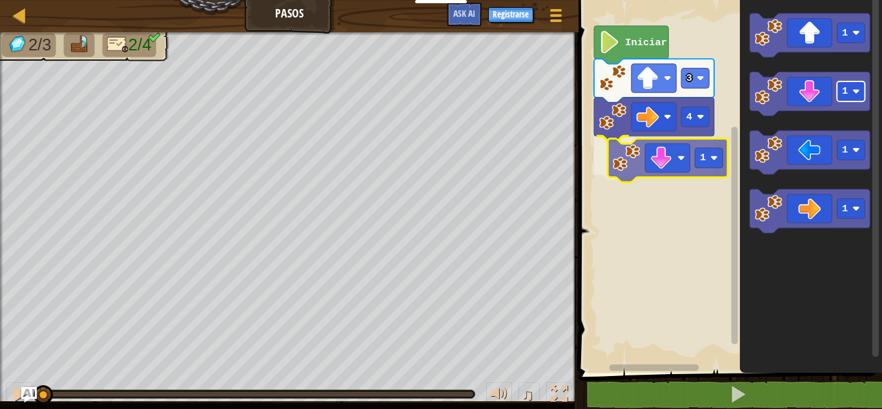
click at [696, 161] on div "4 1 3 Iniciar 1 1 1 1 1" at bounding box center [728, 183] width 307 height 379
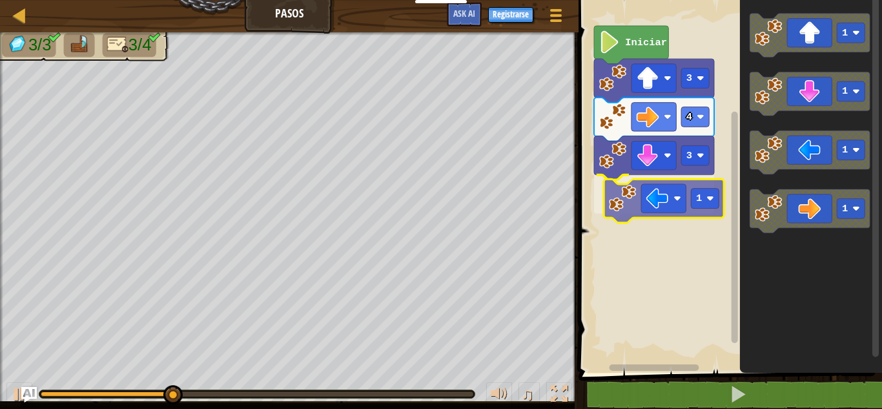
click at [678, 209] on div "Iniciar 3 4 3 1 1 1 1 1 1" at bounding box center [728, 183] width 307 height 379
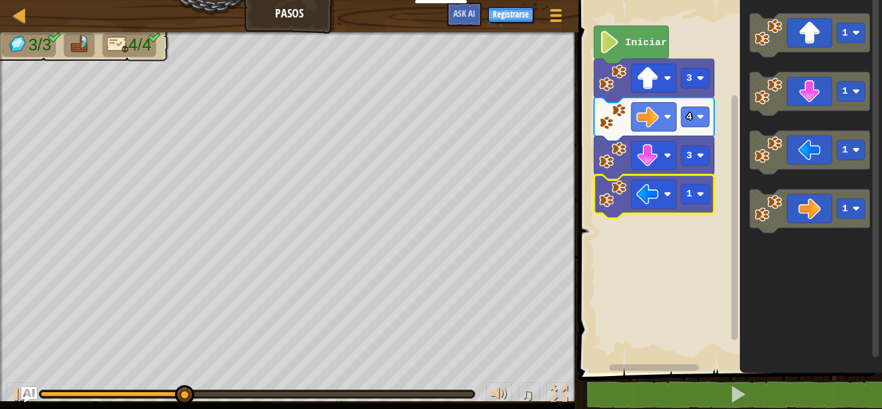
click at [699, 206] on icon "Espacio de trabajo de Blockly" at bounding box center [654, 197] width 120 height 44
click at [699, 196] on image "Espacio de trabajo de Blockly" at bounding box center [701, 195] width 8 height 8
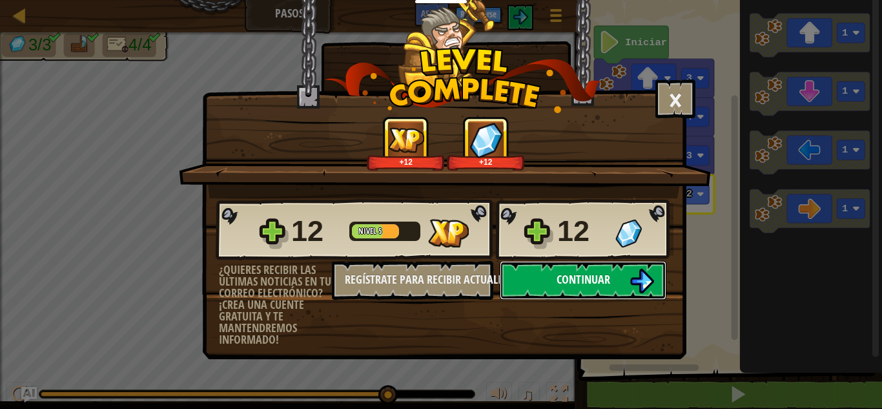
click at [634, 285] on img at bounding box center [642, 281] width 25 height 25
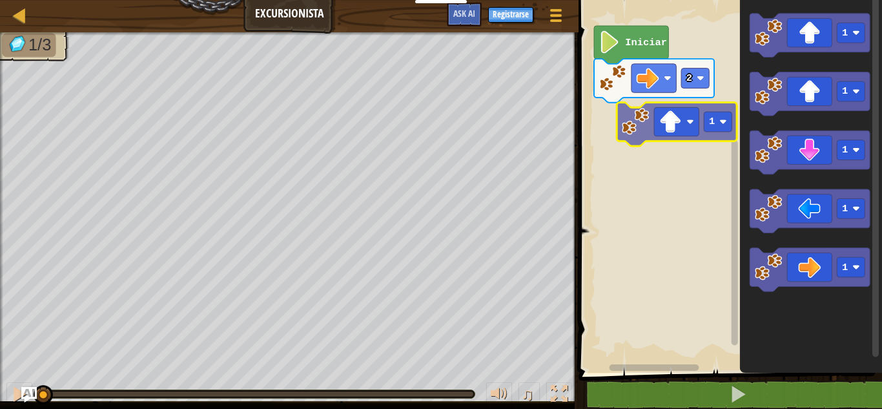
click at [704, 125] on div "2 Iniciar 1 1 1 1 1 1" at bounding box center [728, 183] width 307 height 379
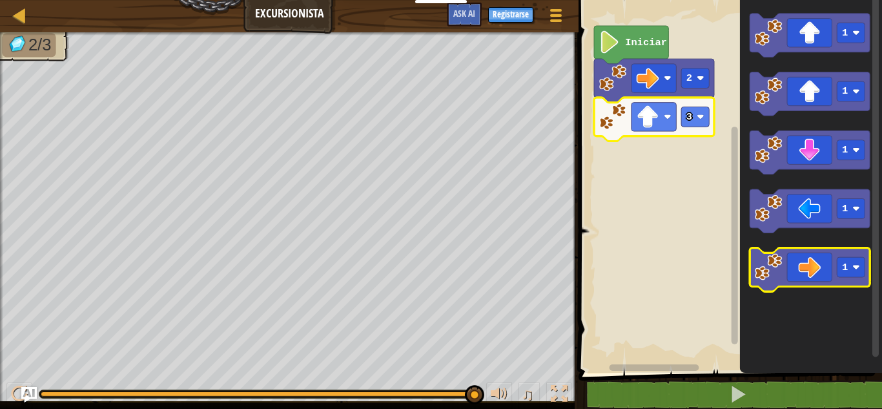
click at [825, 278] on icon "Espacio de trabajo de Blockly" at bounding box center [810, 270] width 120 height 44
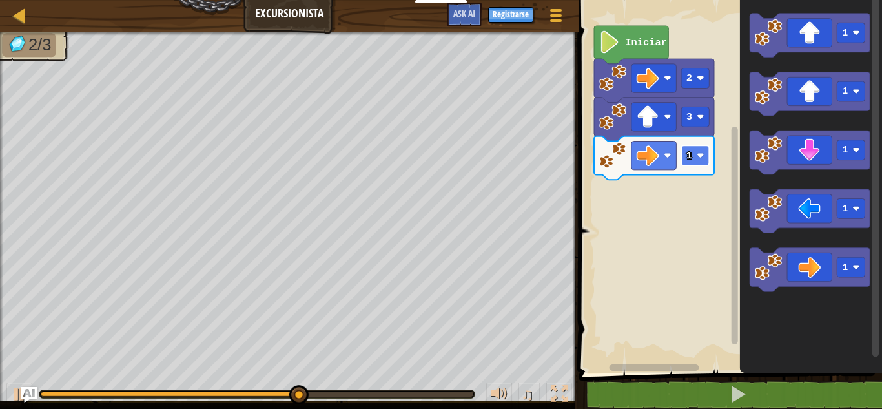
click at [694, 158] on rect "Espacio de trabajo de Blockly" at bounding box center [696, 155] width 28 height 20
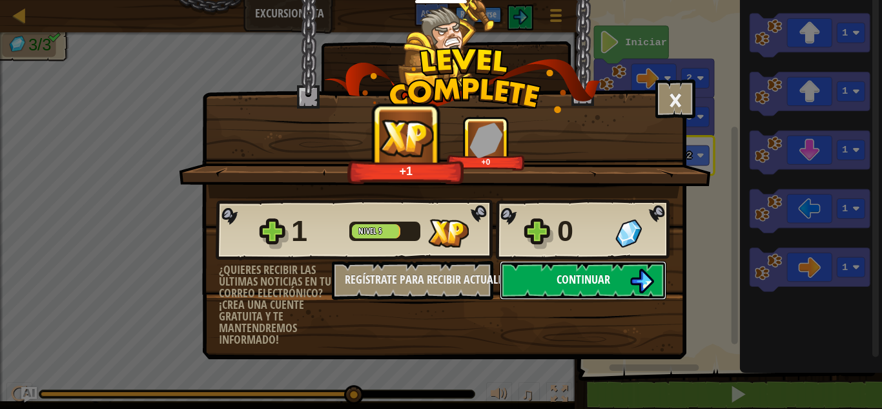
click at [624, 288] on button "Continuar" at bounding box center [583, 280] width 167 height 39
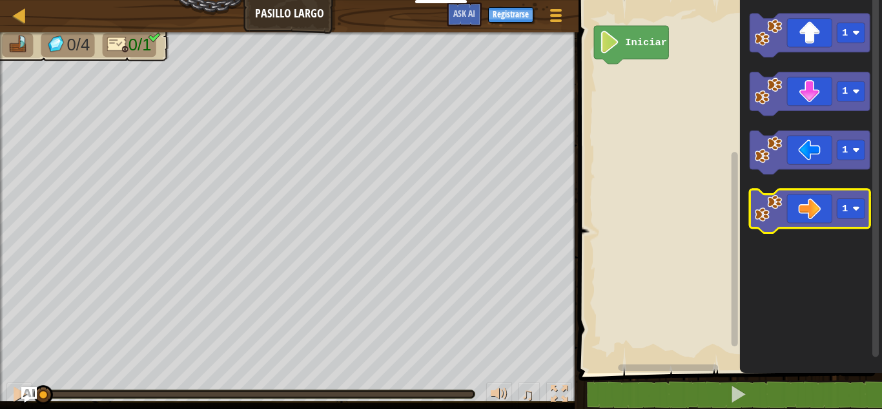
click at [831, 215] on icon "Espacio de trabajo de Blockly" at bounding box center [810, 211] width 120 height 44
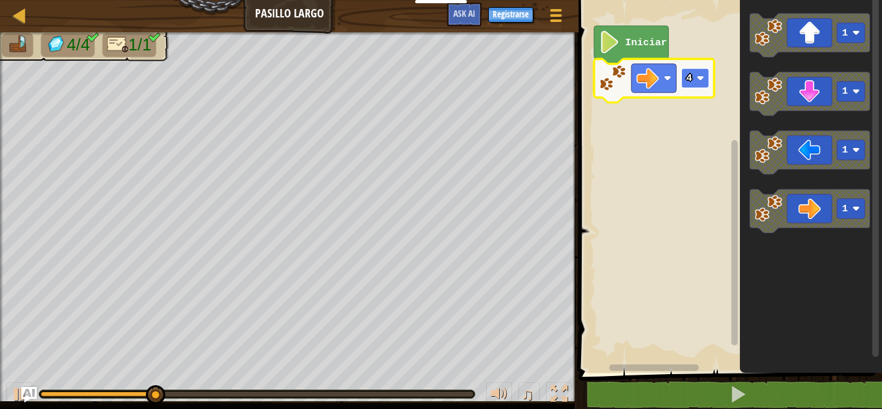
click at [695, 85] on rect "Espacio de trabajo de Blockly" at bounding box center [696, 78] width 28 height 20
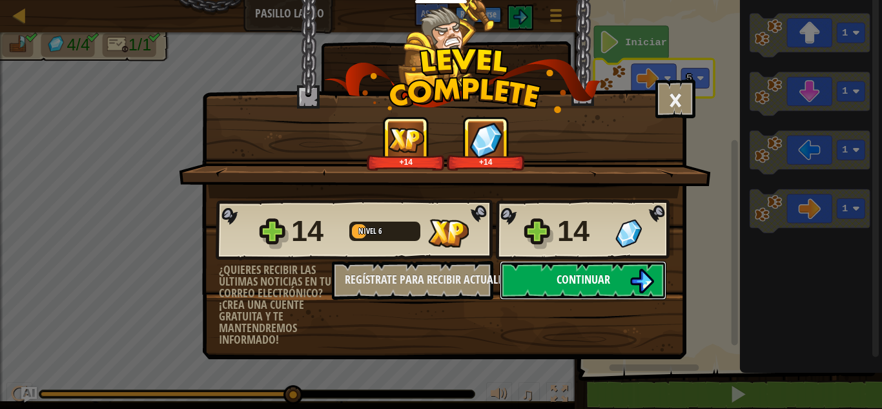
click at [619, 282] on button "Continuar" at bounding box center [583, 280] width 167 height 39
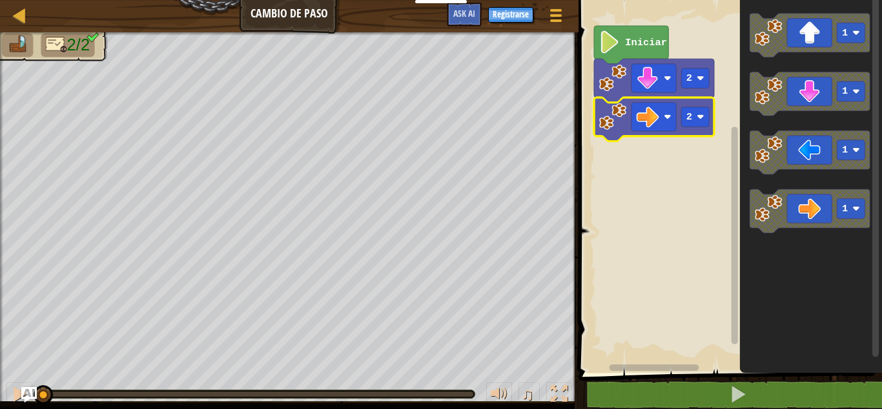
click at [686, 105] on icon "Espacio de trabajo de Blockly" at bounding box center [654, 120] width 120 height 44
click at [699, 115] on image "Espacio de trabajo de Blockly" at bounding box center [701, 117] width 8 height 8
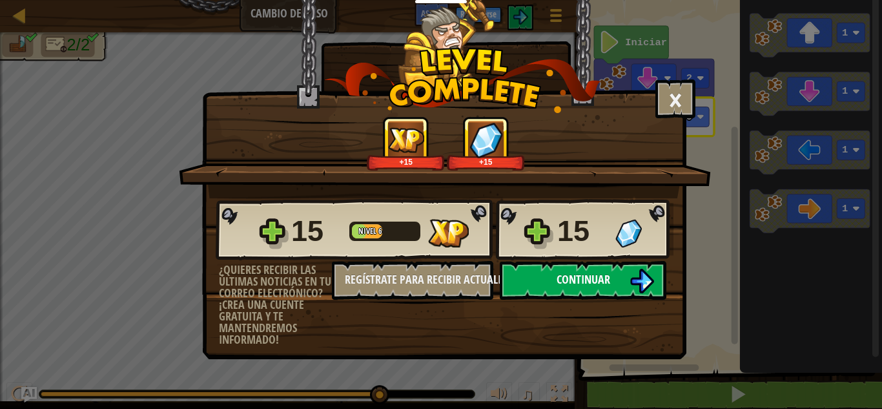
click at [645, 283] on img at bounding box center [642, 281] width 25 height 25
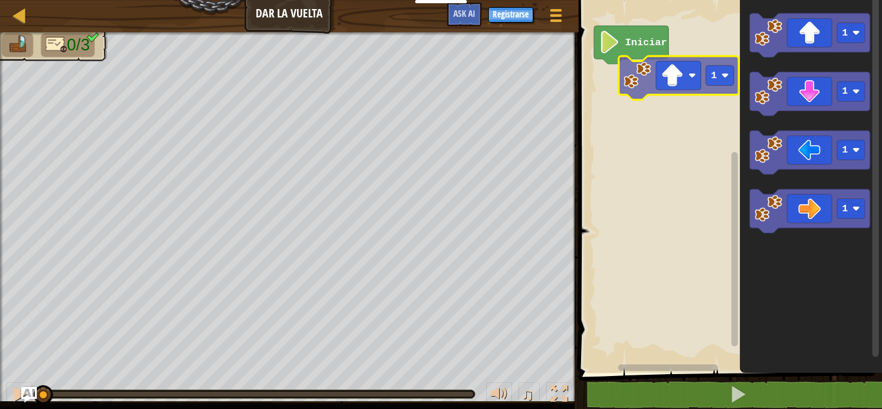
click at [681, 75] on div "Iniciar 1 1 1 1 1" at bounding box center [728, 183] width 307 height 379
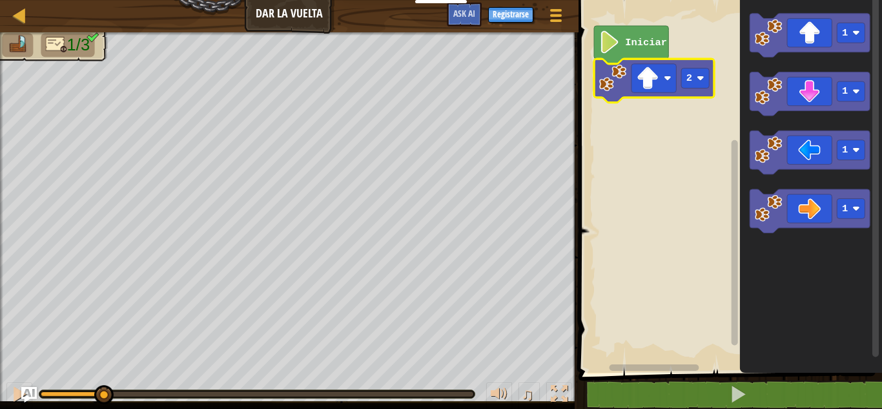
click at [691, 129] on rect "Espacio de trabajo de Blockly" at bounding box center [728, 183] width 307 height 379
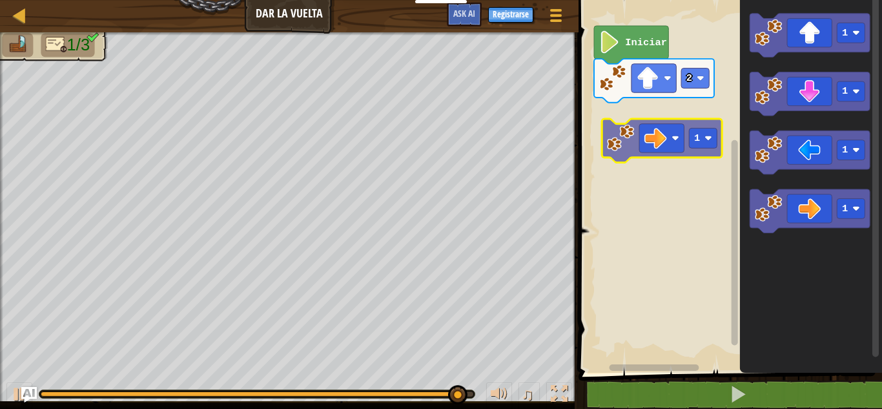
click at [667, 152] on div "Iniciar 2 1 1 1 1 1" at bounding box center [728, 183] width 307 height 379
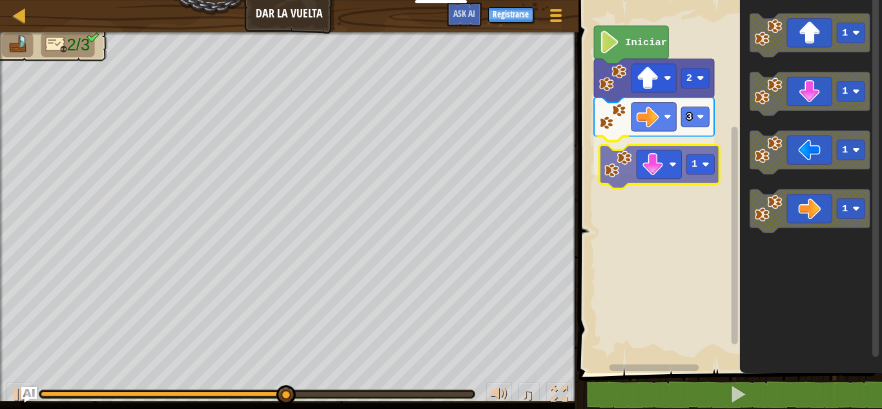
click at [670, 167] on div "Iniciar 2 3 1 1 1 1 1 1" at bounding box center [728, 183] width 307 height 379
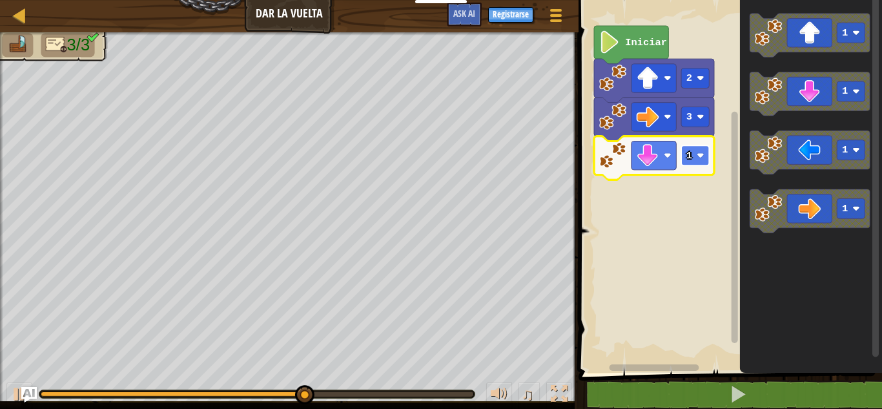
click at [696, 163] on rect "Espacio de trabajo de Blockly" at bounding box center [696, 155] width 28 height 20
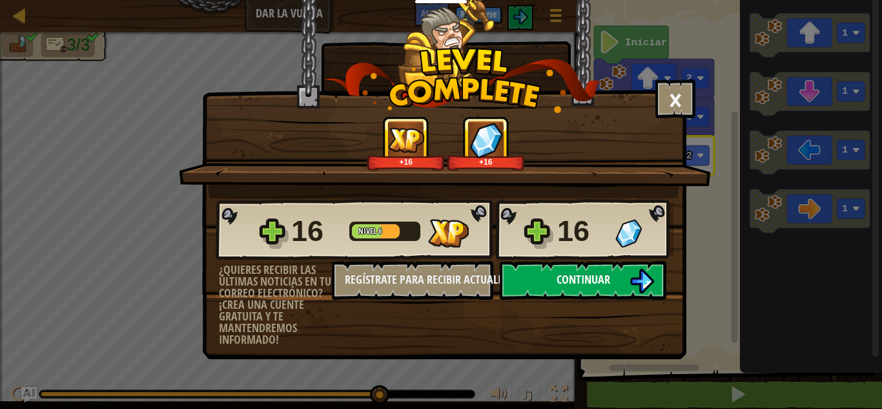
click at [636, 285] on img at bounding box center [642, 281] width 25 height 25
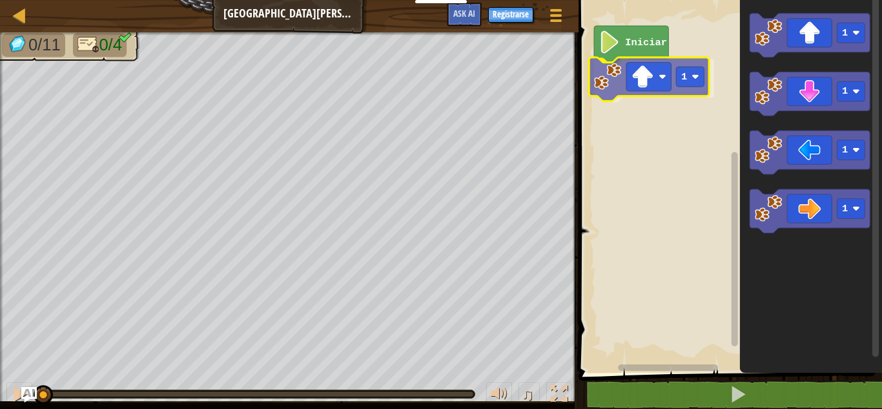
click at [628, 88] on div "Iniciar 1 1 1 1 1 1" at bounding box center [728, 183] width 307 height 379
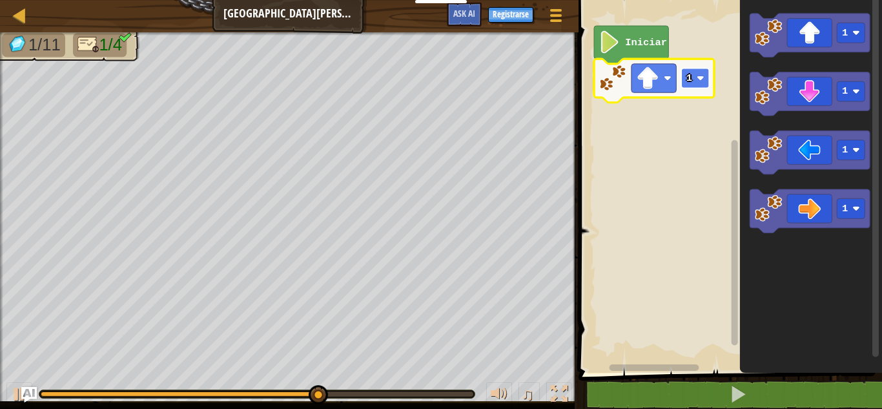
click at [700, 80] on image "Espacio de trabajo de Blockly" at bounding box center [701, 78] width 8 height 8
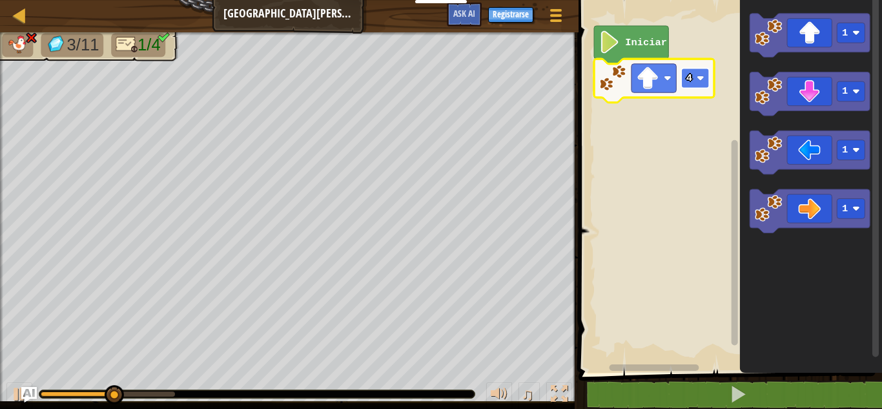
click at [699, 79] on image "Espacio de trabajo de Blockly" at bounding box center [701, 78] width 8 height 8
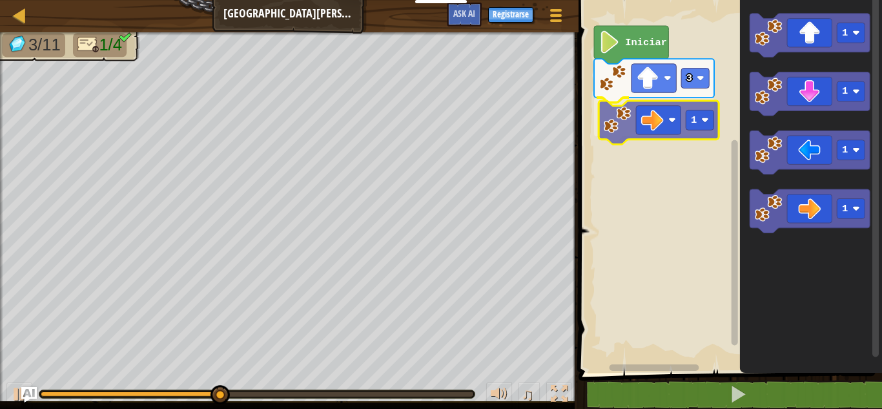
click at [639, 123] on div "Iniciar 3 1 1 1 1 1 1" at bounding box center [728, 183] width 307 height 379
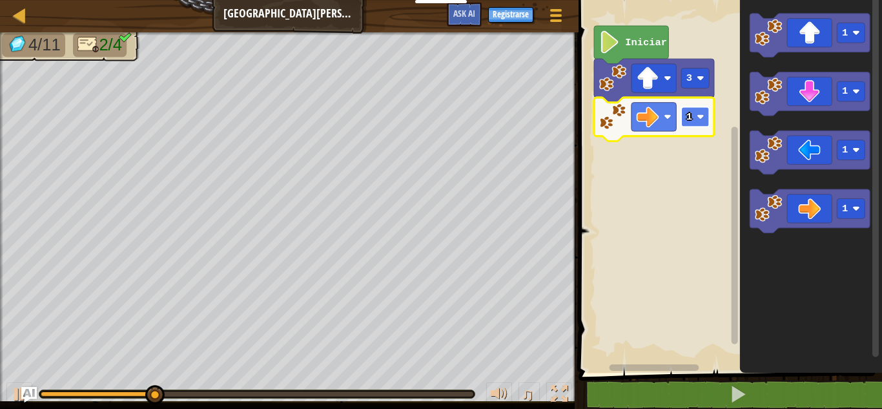
click at [698, 125] on rect "Espacio de trabajo de Blockly" at bounding box center [696, 117] width 28 height 20
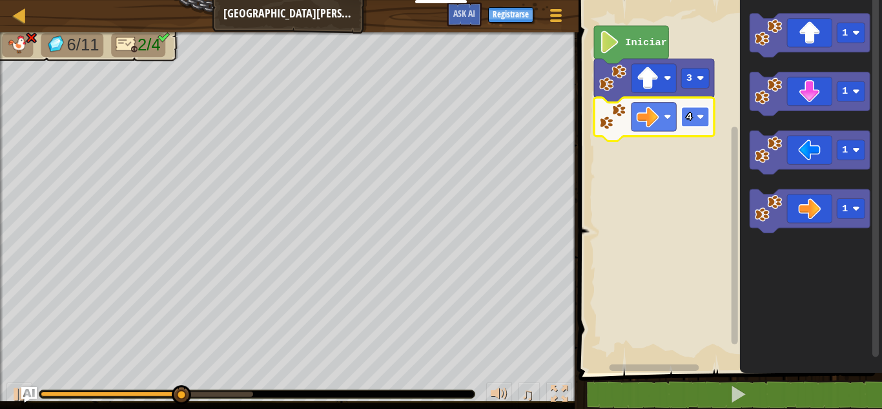
click at [695, 122] on rect "Espacio de trabajo de Blockly" at bounding box center [696, 117] width 28 height 20
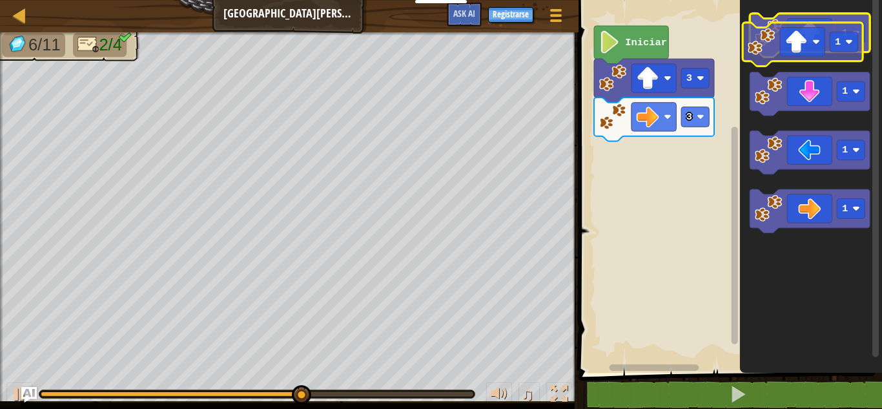
click at [798, 43] on icon "Espacio de trabajo de Blockly" at bounding box center [810, 36] width 120 height 44
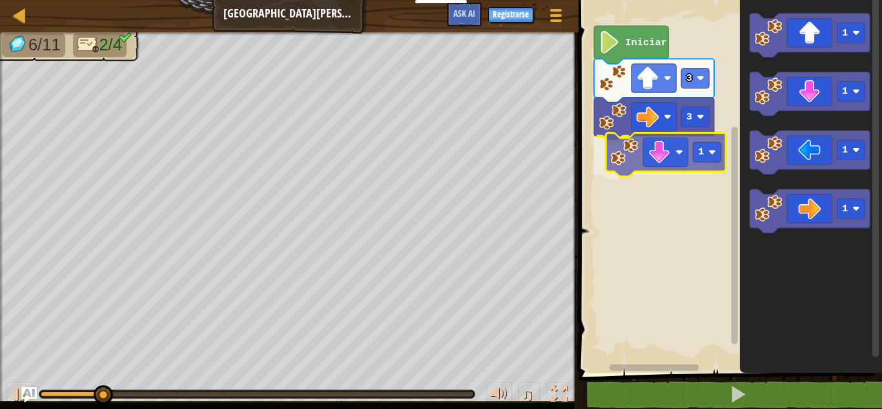
click at [658, 172] on div "Iniciar 3 3 1 1 1 1 1 1" at bounding box center [728, 183] width 307 height 379
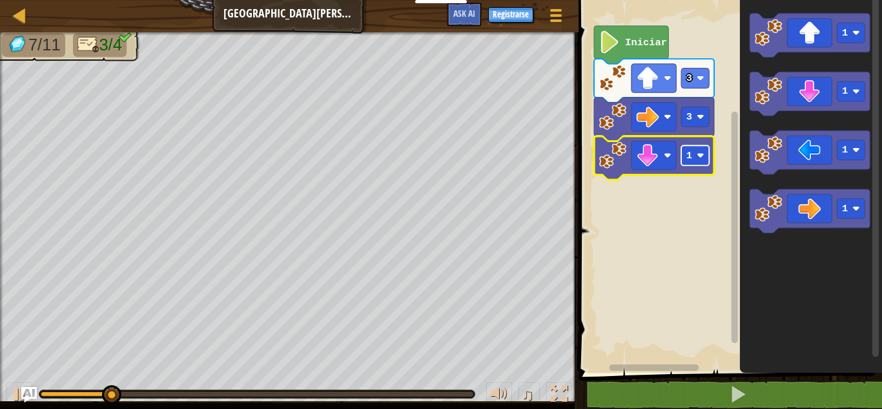
click at [693, 163] on rect "Espacio de trabajo de Blockly" at bounding box center [696, 155] width 28 height 20
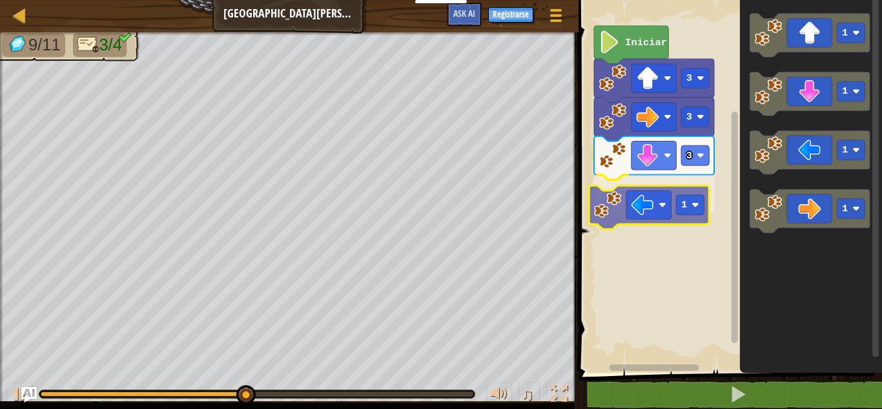
click at [654, 215] on div "Iniciar 3 3 3 1 1 1 1 1 1" at bounding box center [728, 183] width 307 height 379
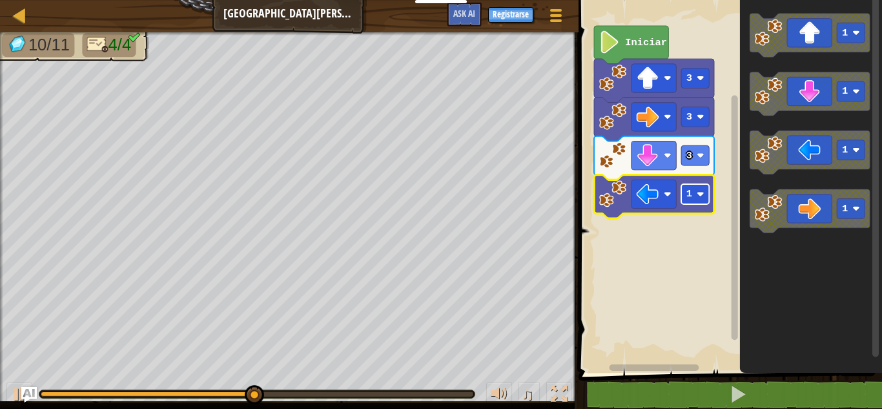
click at [690, 200] on rect "Espacio de trabajo de Blockly" at bounding box center [696, 194] width 28 height 20
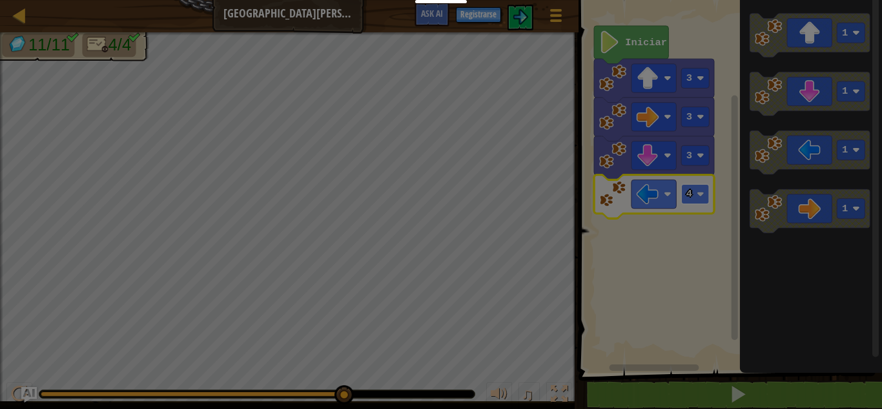
click at [688, 1] on body "Estudiantes Crear Cuenta Gratis. Soluciones para escuelas y distritos Vista pre…" at bounding box center [441, 0] width 882 height 1
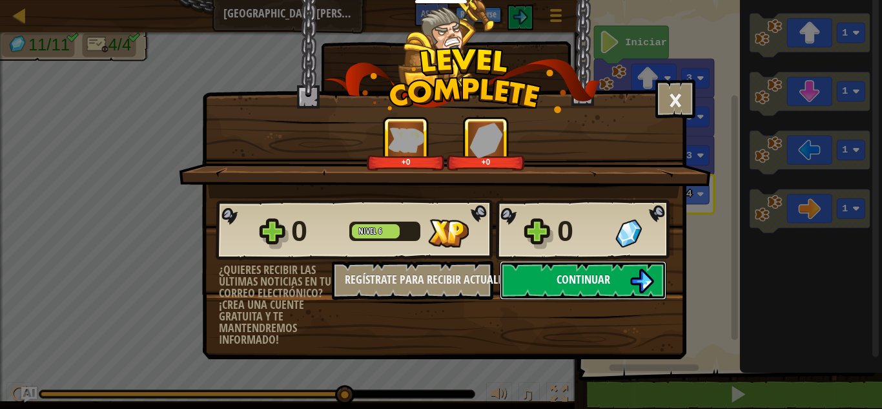
click at [641, 276] on img at bounding box center [642, 281] width 25 height 25
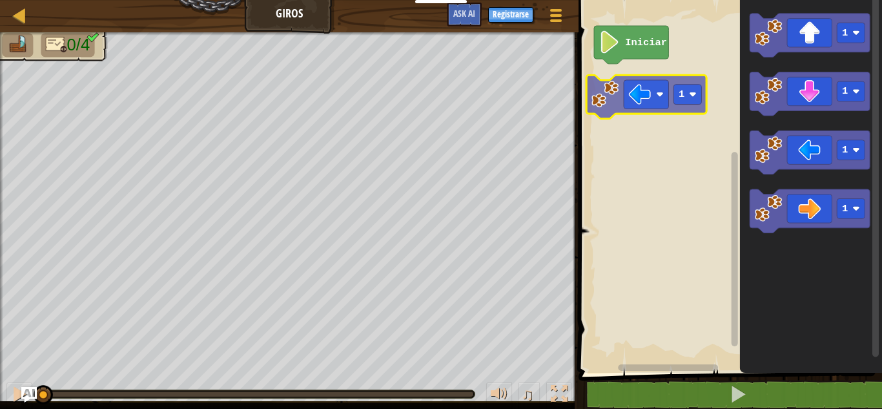
click at [639, 88] on div "Iniciar 1 1 1 1 1" at bounding box center [728, 183] width 307 height 379
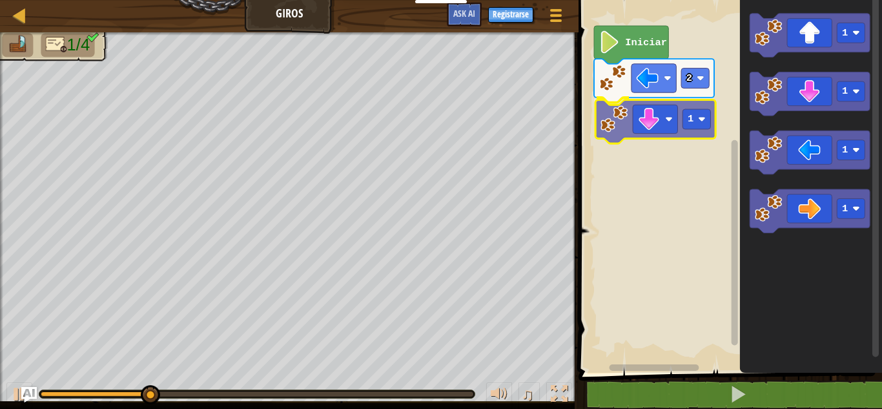
click at [647, 127] on div "Iniciar 2 1 1 1 1 1 1" at bounding box center [728, 183] width 307 height 379
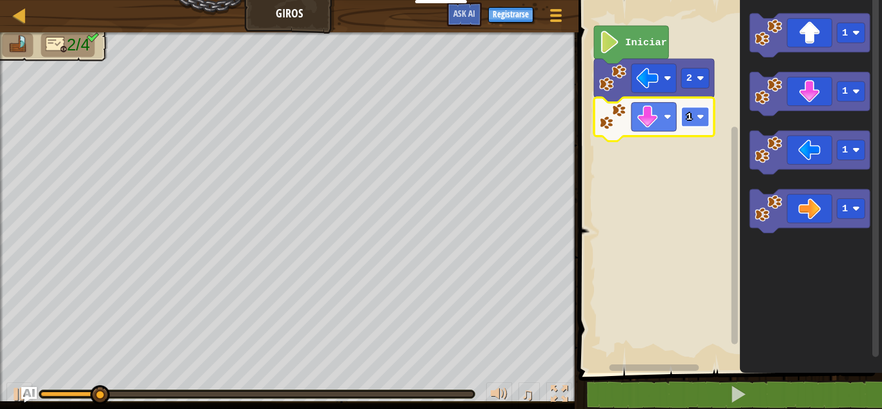
click at [705, 121] on rect "Espacio de trabajo de Blockly" at bounding box center [696, 117] width 28 height 20
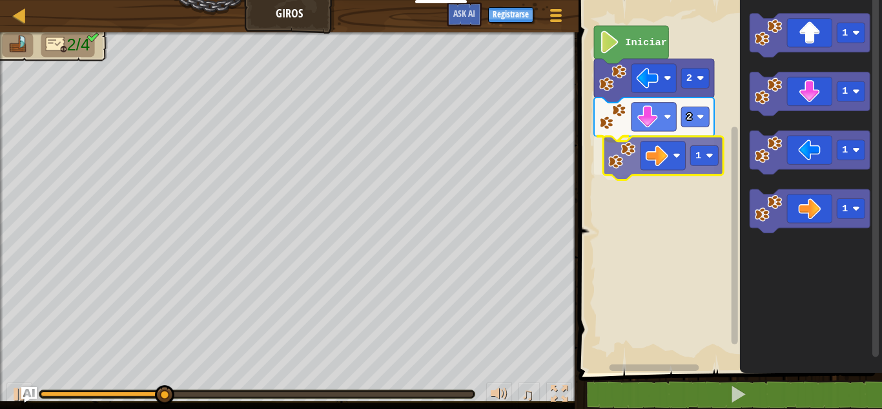
click at [665, 165] on div "Iniciar 2 2 1 1 1 1 1 1" at bounding box center [728, 183] width 307 height 379
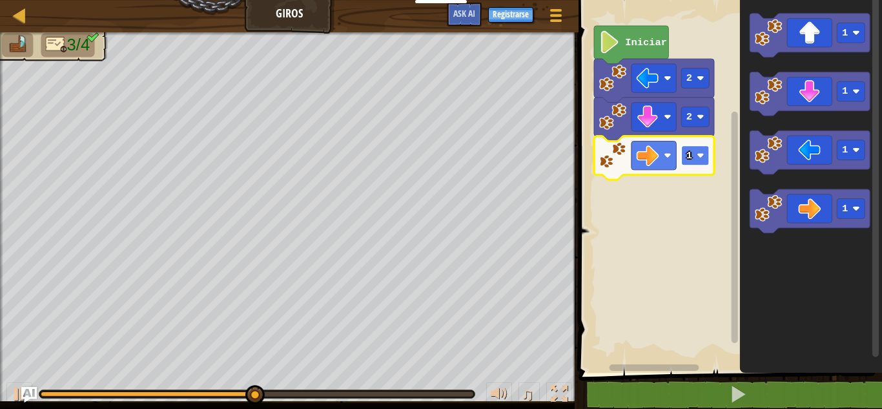
click at [688, 156] on text "1" at bounding box center [690, 156] width 6 height 12
click at [703, 156] on image "Espacio de trabajo de Blockly" at bounding box center [701, 156] width 8 height 8
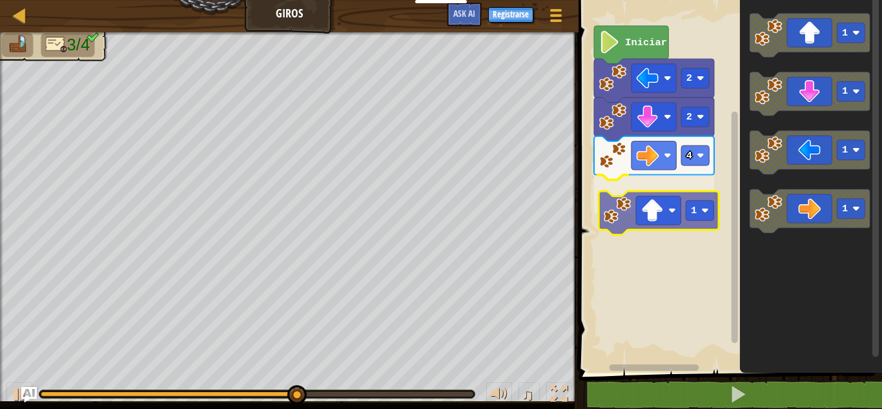
click at [670, 223] on div "Iniciar 2 2 4 1 1 1 1 1 1" at bounding box center [728, 183] width 307 height 379
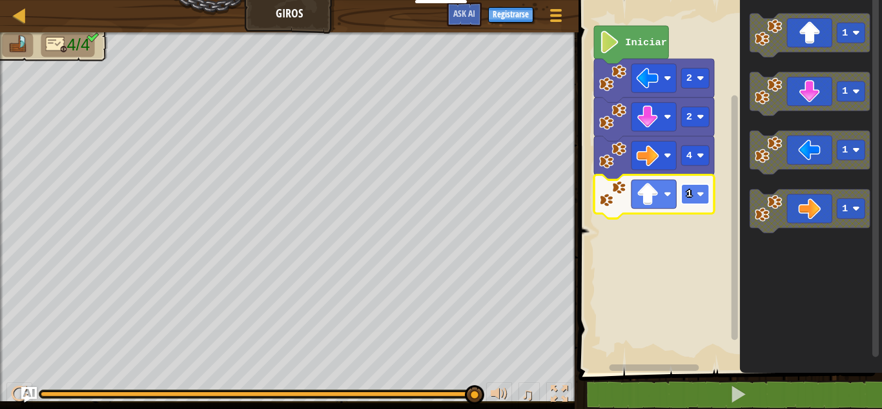
click at [696, 197] on rect "Espacio de trabajo de Blockly" at bounding box center [696, 194] width 28 height 20
click at [696, 198] on rect "Espacio de trabajo de Blockly" at bounding box center [696, 194] width 28 height 20
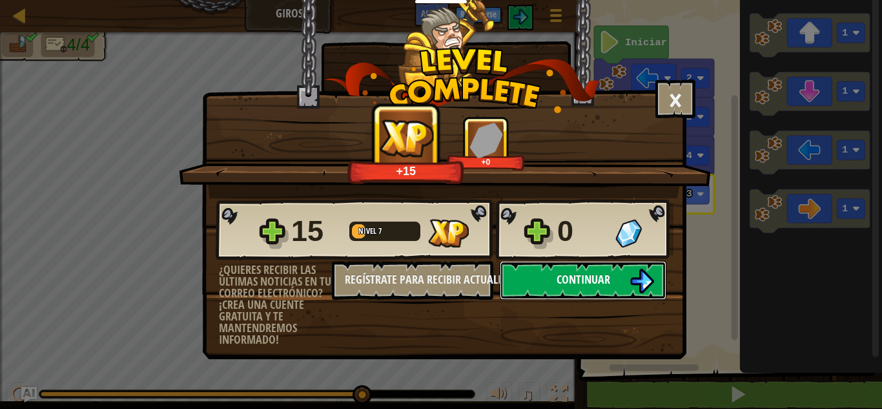
click at [594, 285] on span "Continuar" at bounding box center [584, 279] width 54 height 16
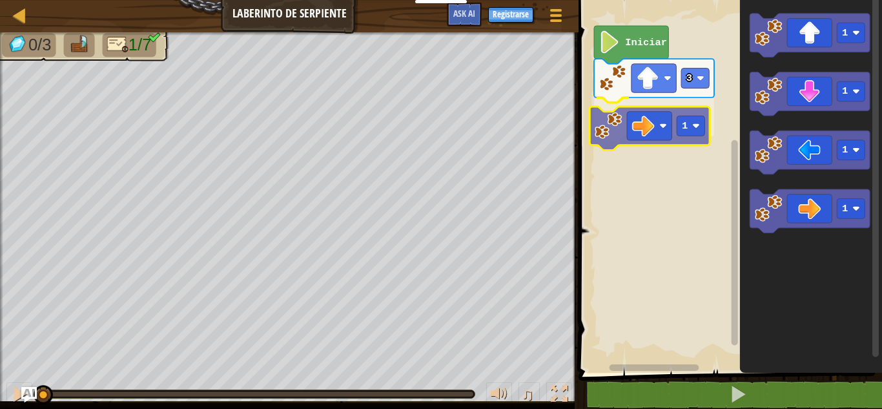
click at [662, 135] on div "3 1 Iniciar 1 1 1 1 1" at bounding box center [728, 183] width 307 height 379
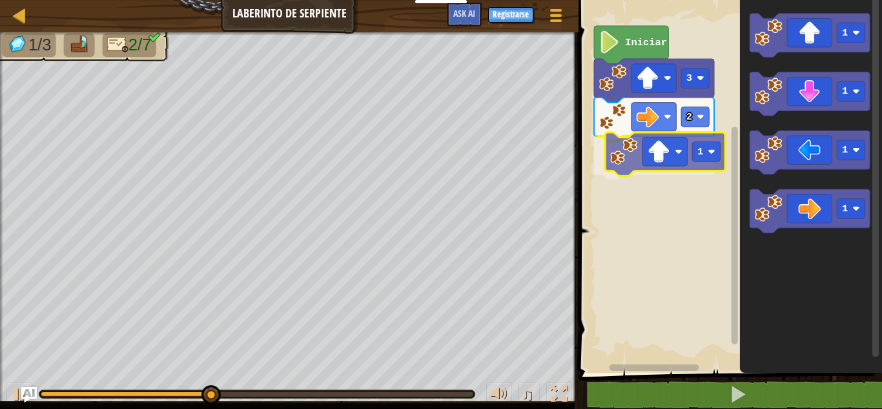
click at [679, 156] on div "Iniciar 3 2 1 1 1 1 1 1" at bounding box center [728, 183] width 307 height 379
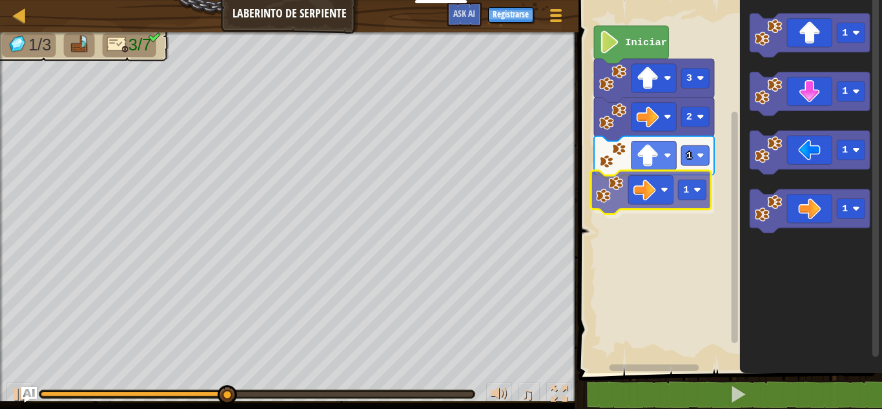
click at [647, 200] on div "Iniciar 3 2 1 1 1 1 1 1 1" at bounding box center [728, 183] width 307 height 379
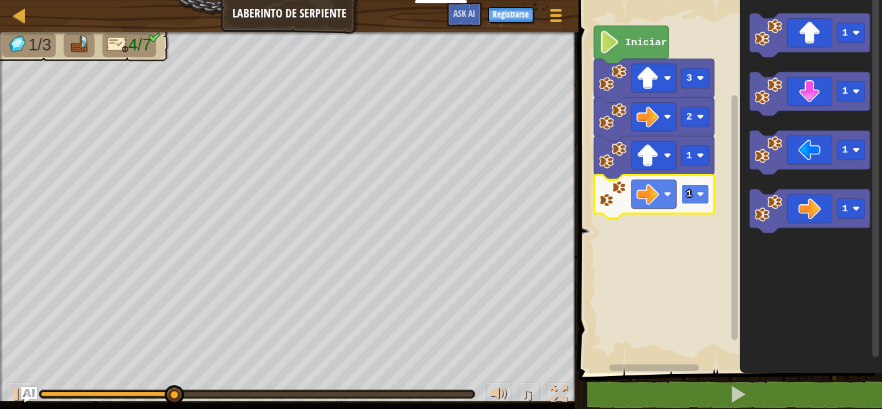
click at [701, 191] on image "Espacio de trabajo de Blockly" at bounding box center [701, 195] width 8 height 8
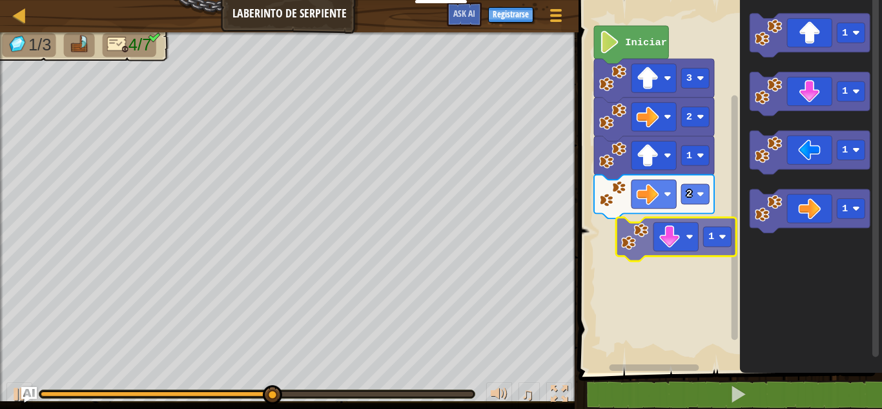
click at [667, 247] on div "Iniciar 3 2 1 2 1 1 1 1 1" at bounding box center [728, 183] width 307 height 379
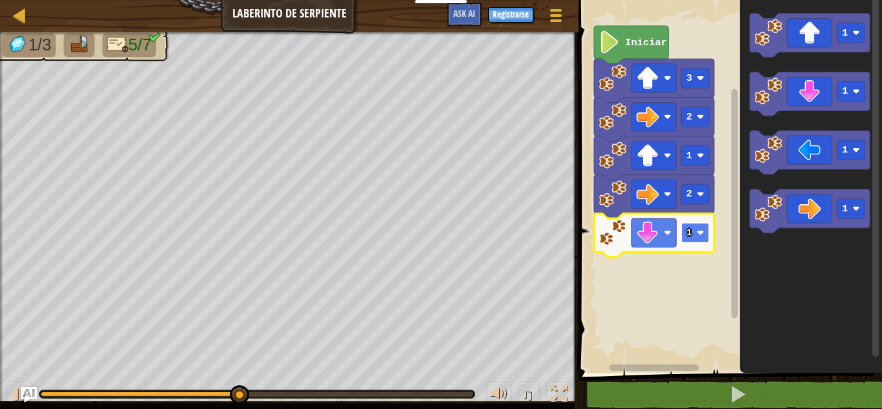
click at [701, 234] on image "Espacio de trabajo de Blockly" at bounding box center [701, 233] width 8 height 8
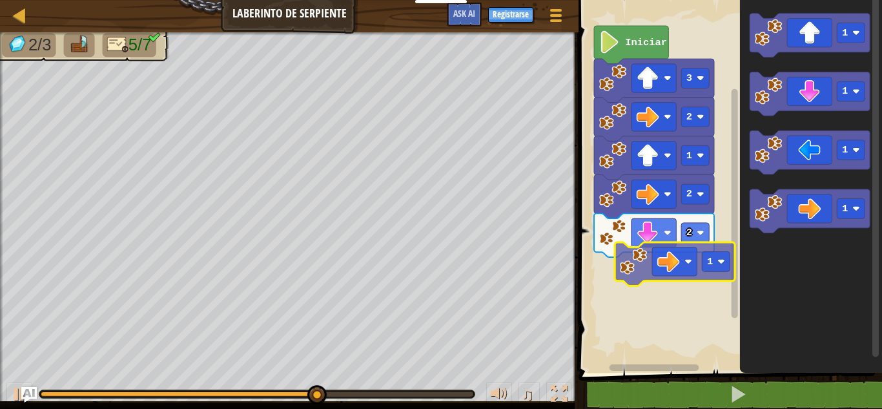
click at [694, 259] on div "Iniciar 3 2 1 2 2 1 1 1 1 1" at bounding box center [728, 183] width 307 height 379
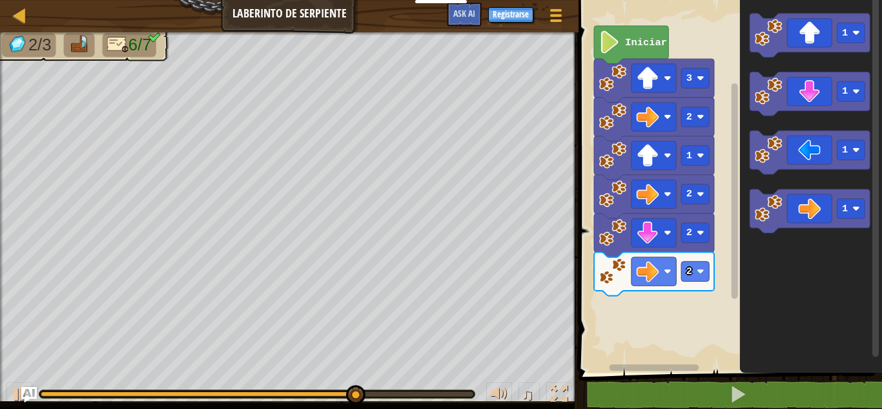
click at [703, 254] on div "Iniciar 3 2 1 2 2 2 1 1 1 1" at bounding box center [728, 183] width 307 height 379
click at [672, 355] on div "Iniciar 3 2 1 2 2 2 1 1 1 1" at bounding box center [728, 183] width 307 height 379
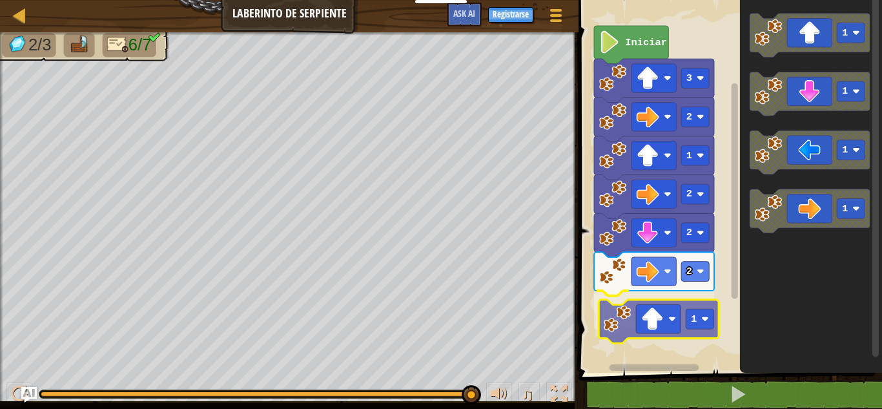
click at [669, 320] on div "Iniciar 3 2 1 2 2 2 1 1 1 1 1 1" at bounding box center [728, 183] width 307 height 379
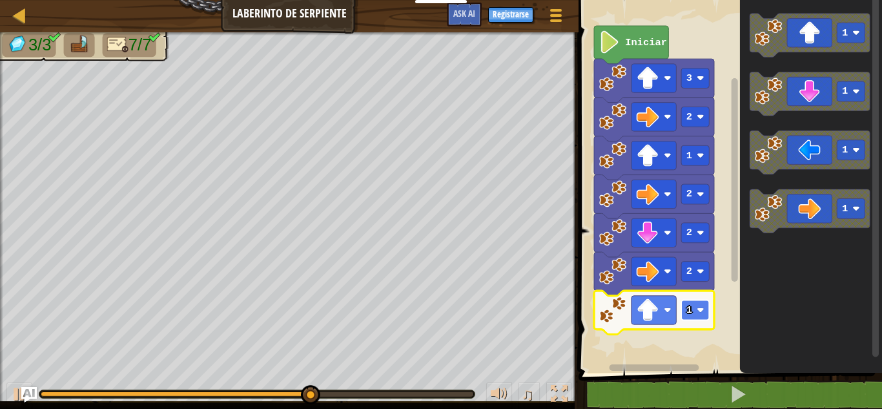
click at [687, 316] on rect "Espacio de trabajo de Blockly" at bounding box center [696, 310] width 28 height 20
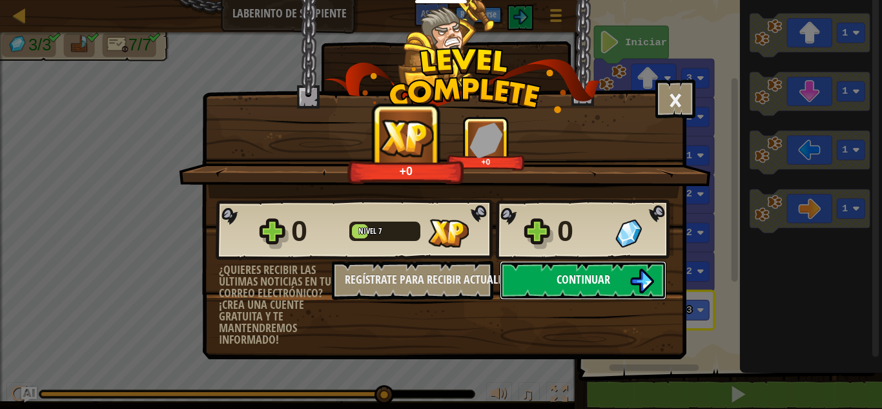
click at [632, 292] on img at bounding box center [642, 281] width 25 height 25
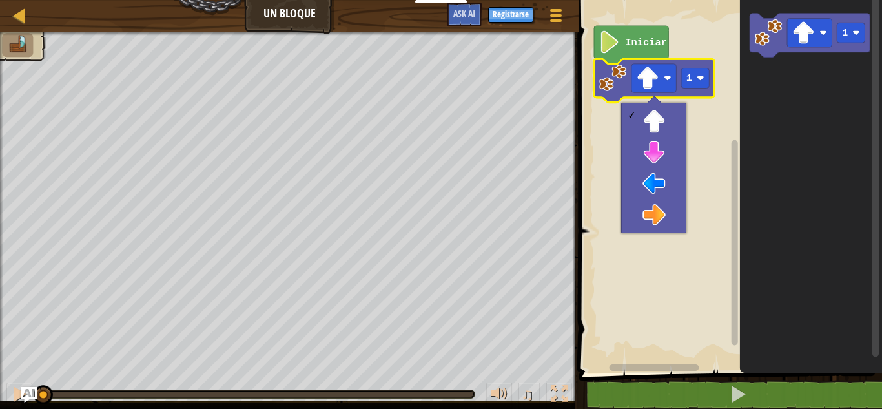
click at [707, 121] on rect "Espacio de trabajo de Blockly" at bounding box center [728, 183] width 307 height 379
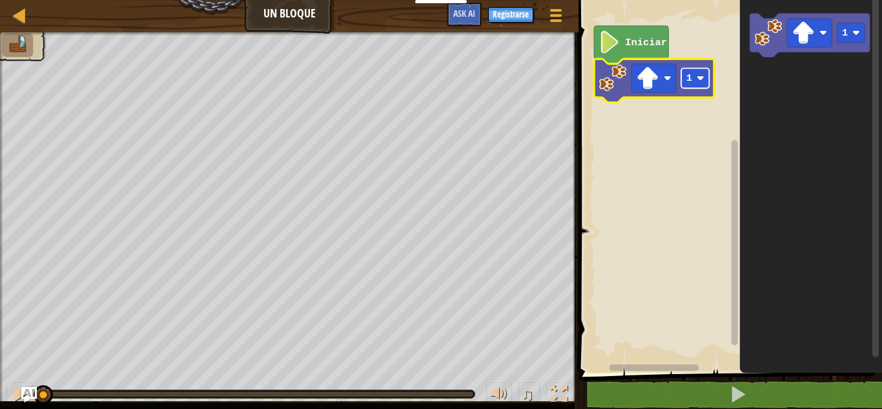
click at [699, 88] on rect "Espacio de trabajo de Blockly" at bounding box center [696, 78] width 28 height 20
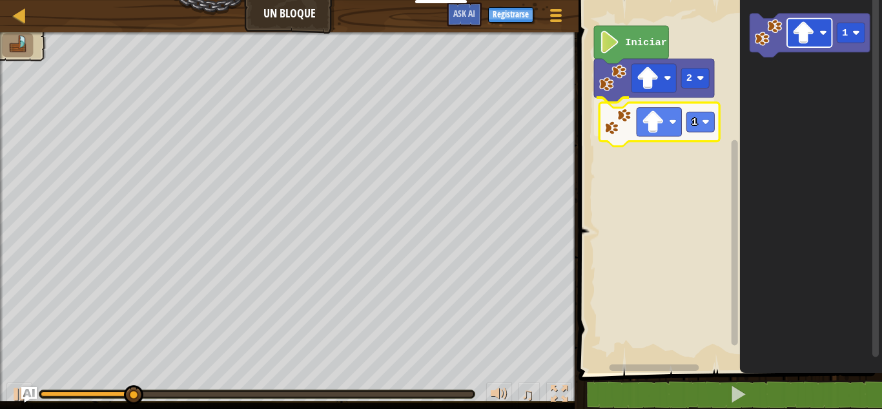
click at [668, 129] on div "Iniciar 2 1 1 1" at bounding box center [728, 183] width 307 height 379
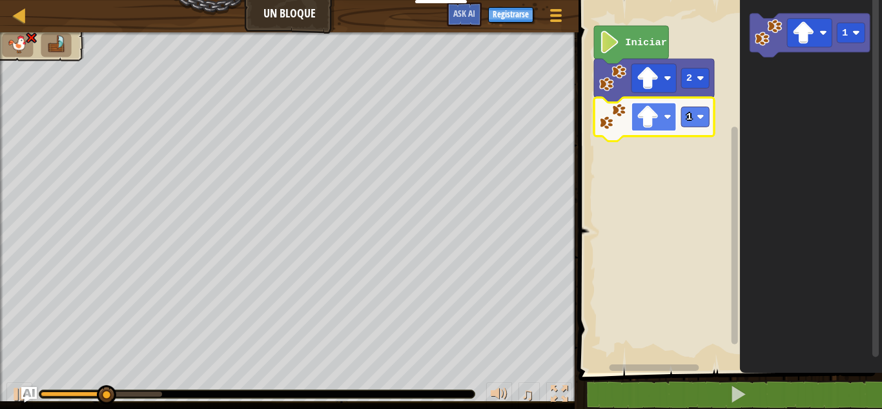
click at [661, 122] on rect "Espacio de trabajo de Blockly" at bounding box center [654, 117] width 45 height 28
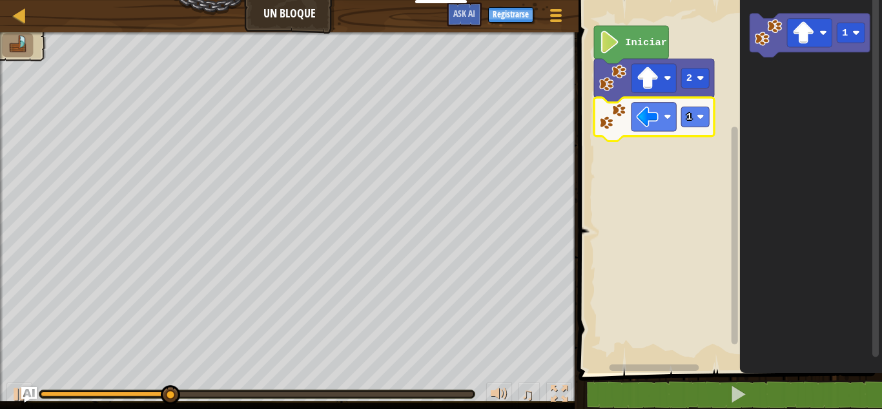
click at [698, 128] on icon "Espacio de trabajo de Blockly" at bounding box center [654, 120] width 120 height 44
click at [701, 119] on image "Espacio de trabajo de Blockly" at bounding box center [701, 117] width 8 height 8
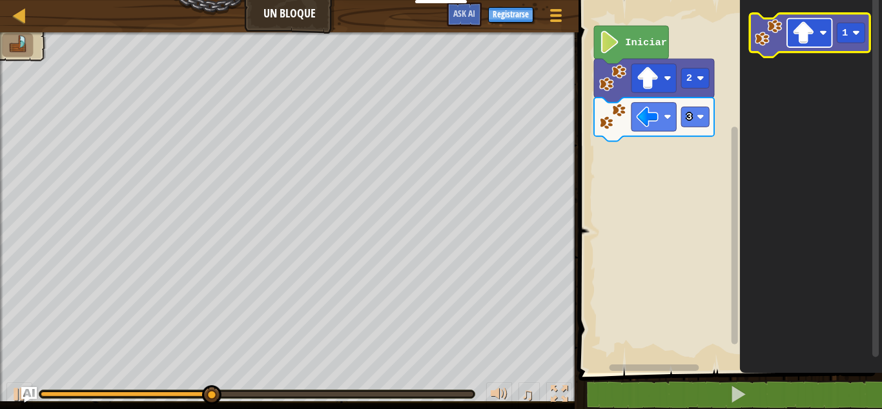
click at [826, 33] on image "Espacio de trabajo de Blockly" at bounding box center [824, 33] width 8 height 8
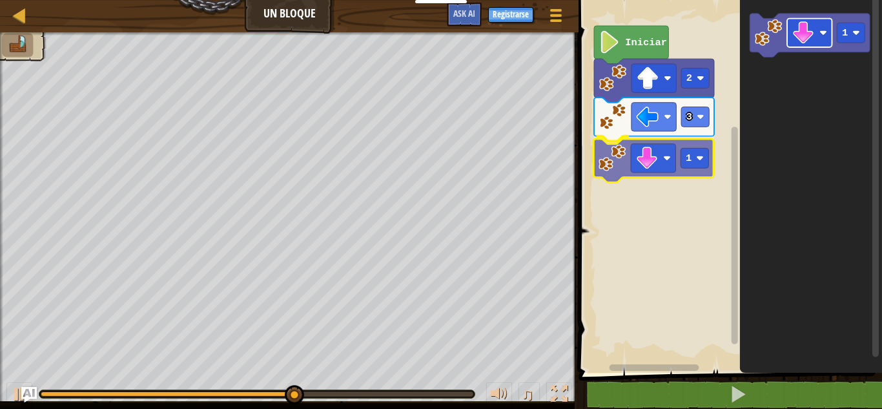
click at [648, 158] on div "Iniciar 2 3 1 1 1" at bounding box center [728, 183] width 307 height 379
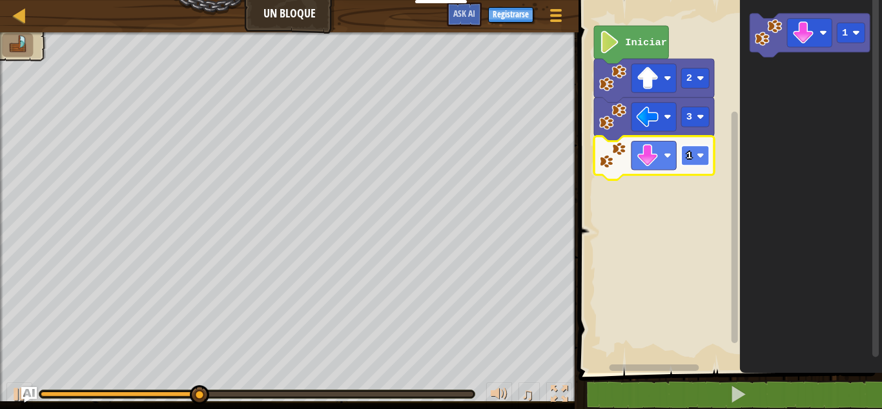
click at [694, 161] on rect "Espacio de trabajo de Blockly" at bounding box center [696, 155] width 28 height 20
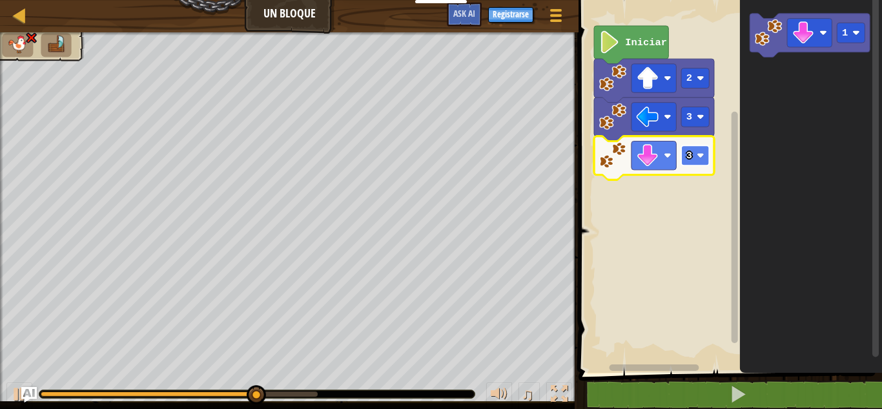
click at [691, 159] on text "3" at bounding box center [690, 156] width 6 height 12
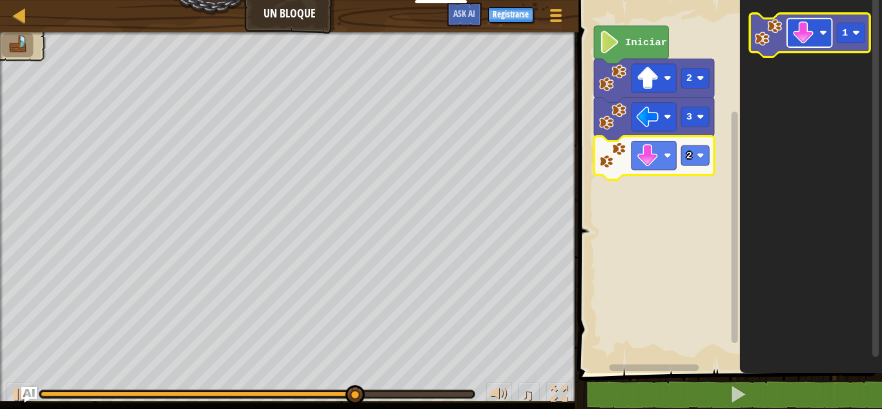
click at [823, 39] on rect "Espacio de trabajo de Blockly" at bounding box center [809, 33] width 45 height 28
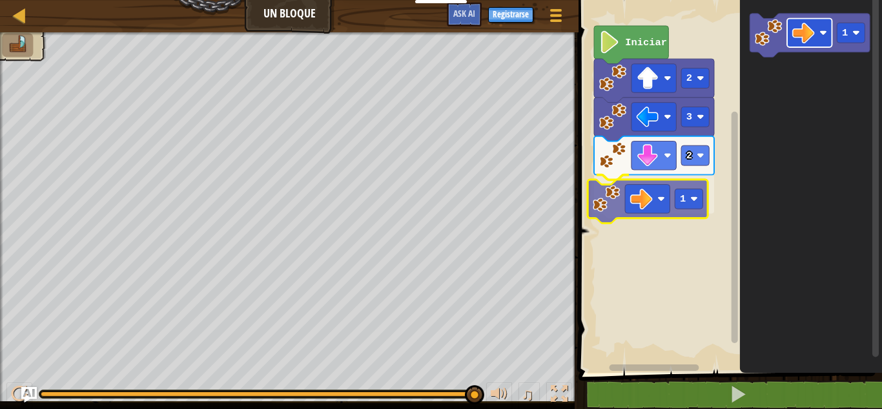
click at [654, 209] on div "Iniciar 2 3 2 1 1 1" at bounding box center [728, 183] width 307 height 379
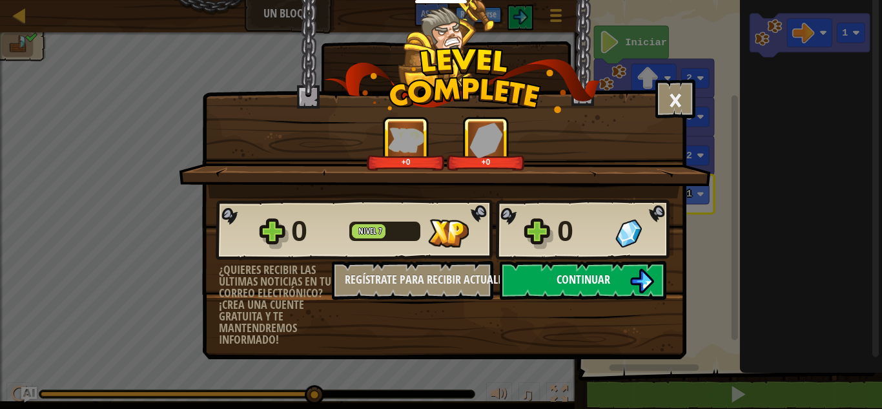
click at [642, 291] on img at bounding box center [642, 281] width 25 height 25
